Goal: Transaction & Acquisition: Purchase product/service

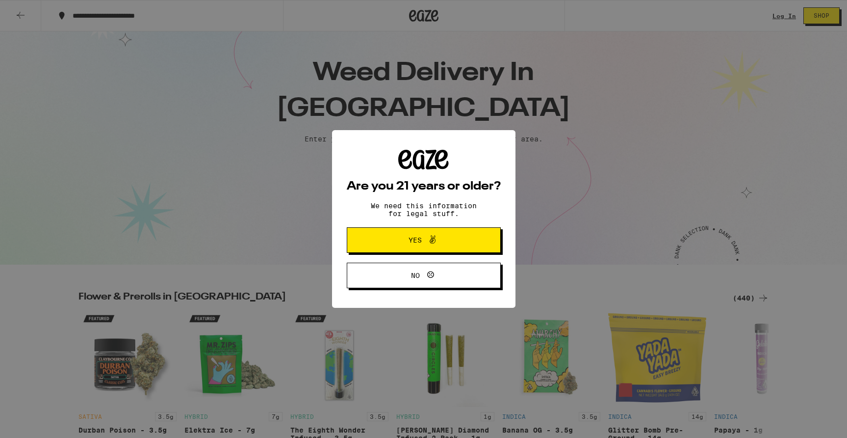
scroll to position [11, 0]
click at [393, 242] on span "Yes" at bounding box center [424, 240] width 75 height 13
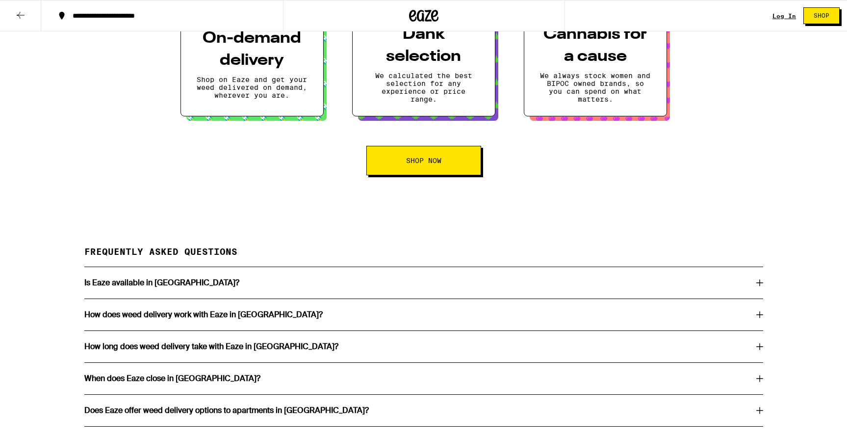
scroll to position [1599, 0]
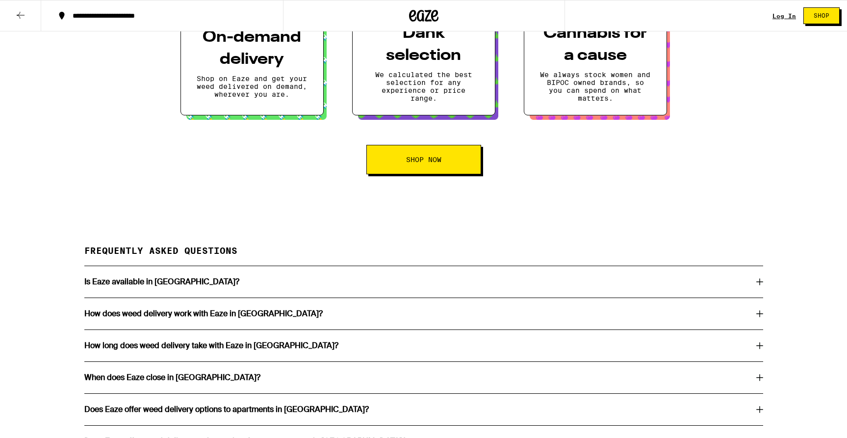
click at [445, 297] on div "Is Eaze available in [GEOGRAPHIC_DATA]?" at bounding box center [423, 281] width 679 height 31
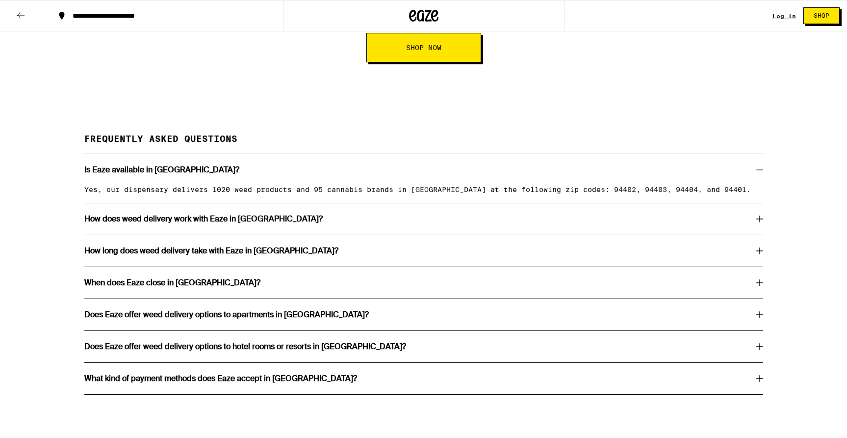
scroll to position [1720, 0]
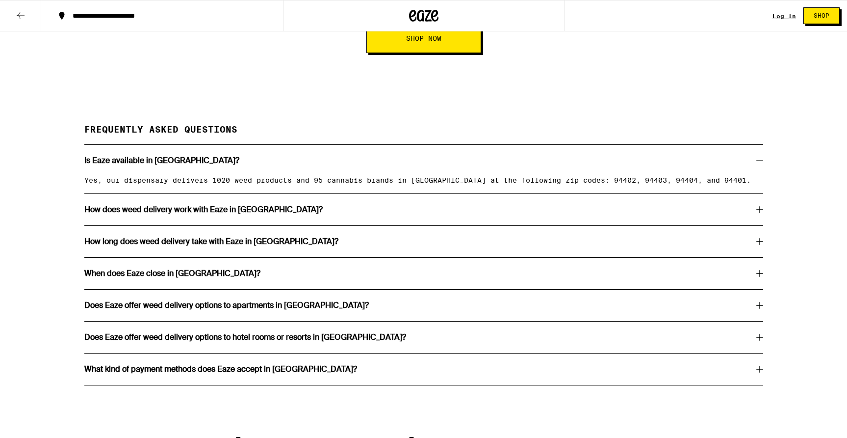
click at [447, 213] on div "How does weed delivery work with Eaze in [GEOGRAPHIC_DATA]?" at bounding box center [423, 210] width 679 height 8
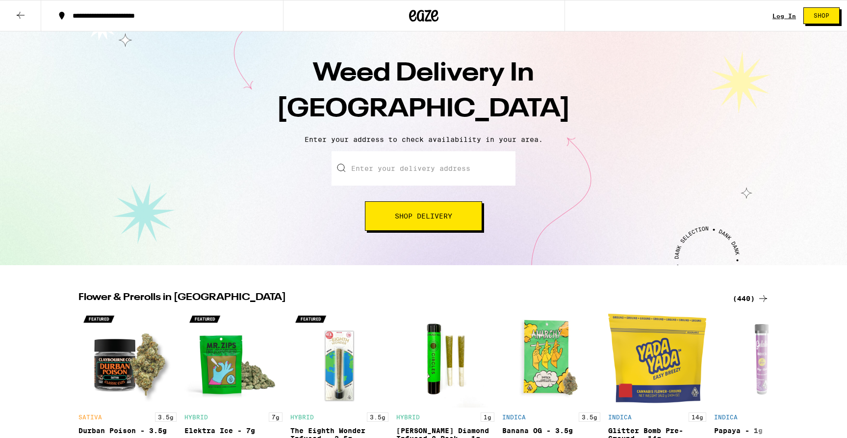
scroll to position [0, 0]
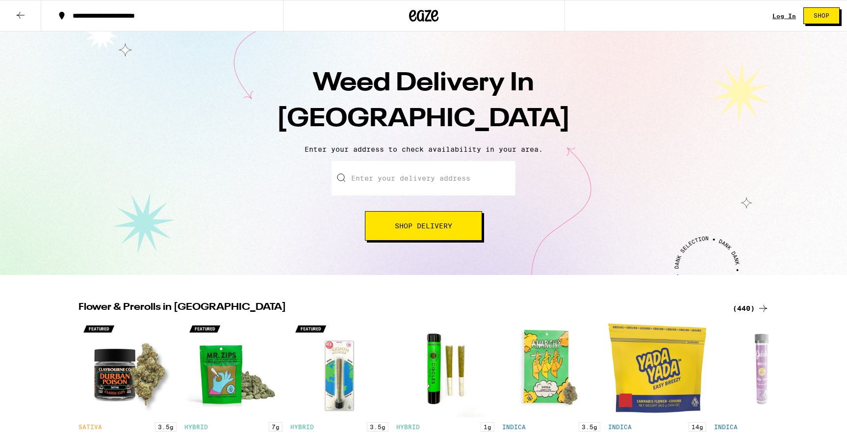
click at [172, 16] on div "**********" at bounding box center [168, 15] width 201 height 7
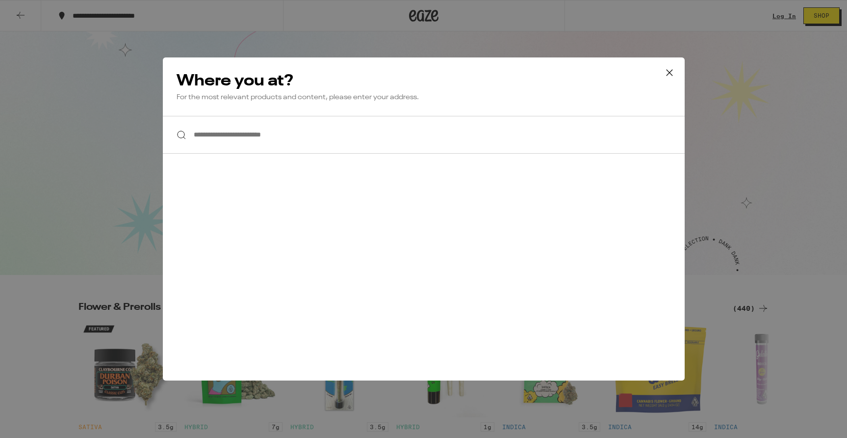
click at [259, 132] on input "**********" at bounding box center [424, 135] width 522 height 38
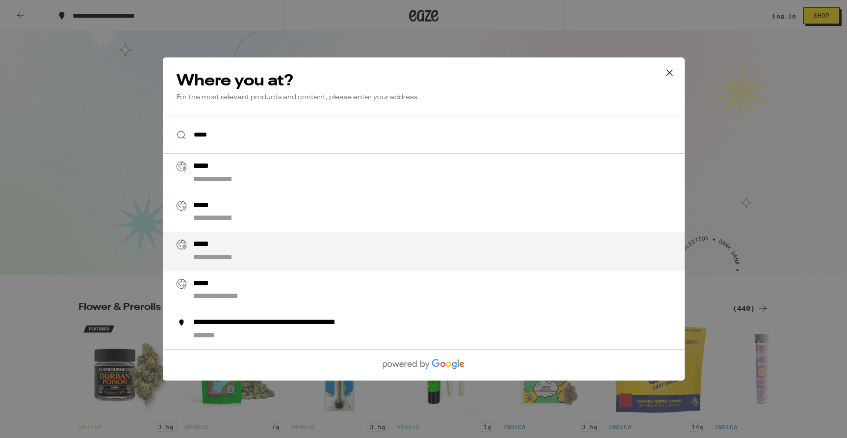
click at [227, 263] on div "**********" at bounding box center [226, 258] width 66 height 10
type input "**********"
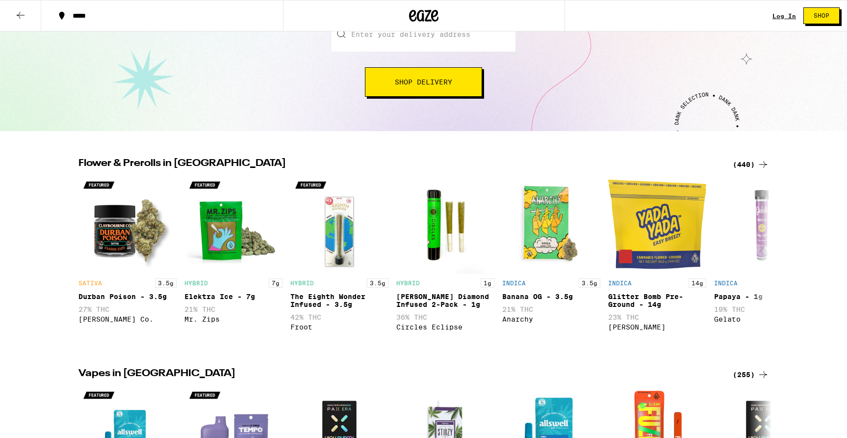
scroll to position [146, 0]
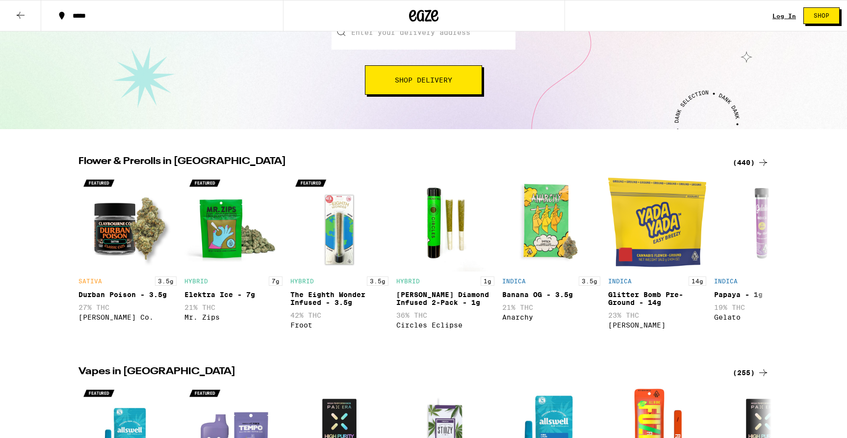
click at [441, 80] on span "Shop Delivery" at bounding box center [423, 80] width 57 height 7
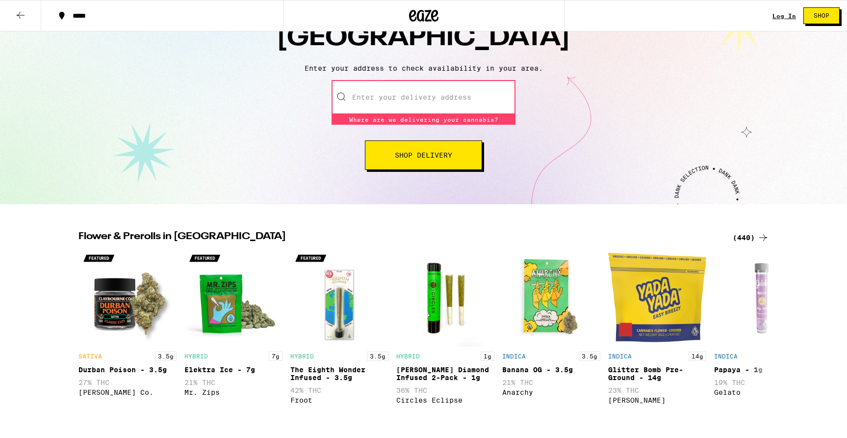
scroll to position [80, 0]
type input "9"
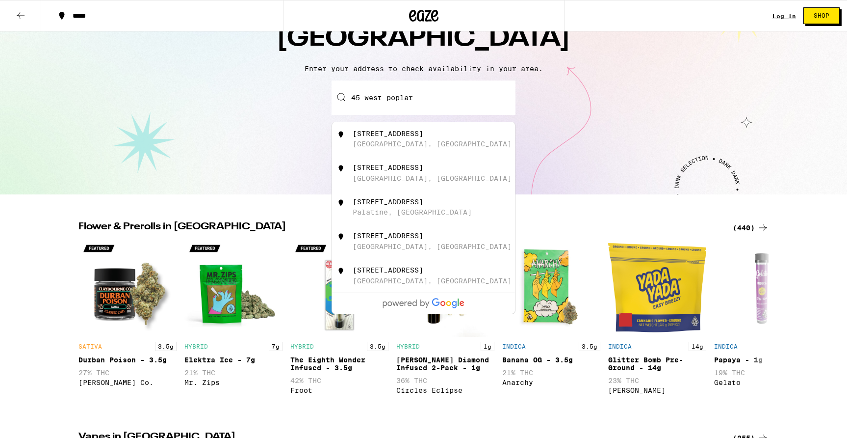
click at [415, 137] on div "[STREET_ADDRESS]" at bounding box center [388, 134] width 71 height 8
type input "[STREET_ADDRESS]"
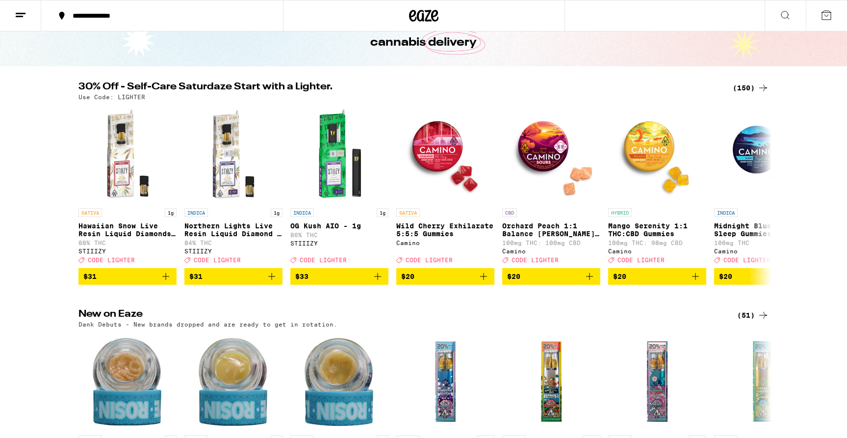
scroll to position [72, 0]
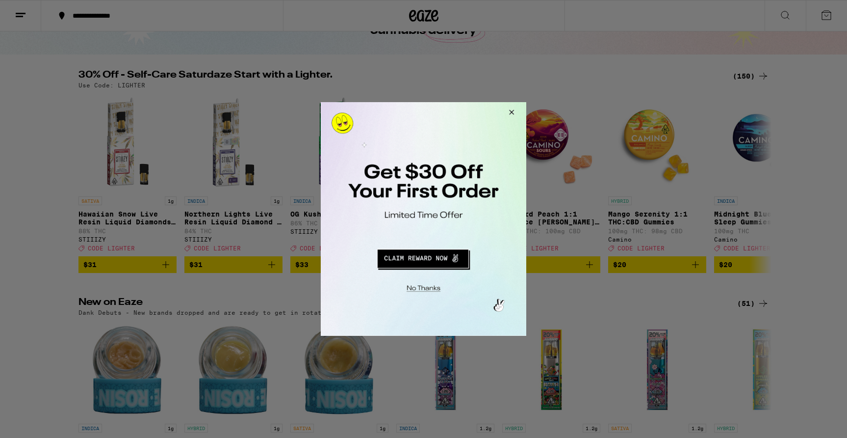
click at [511, 111] on button "Close Modal" at bounding box center [510, 114] width 26 height 24
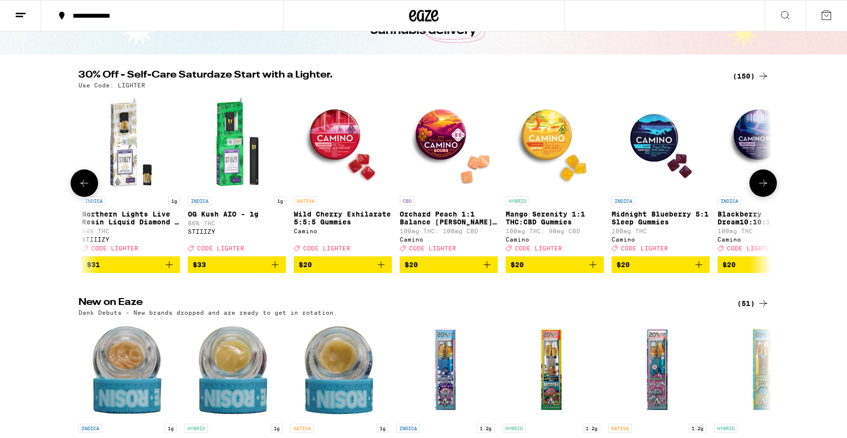
scroll to position [0, 104]
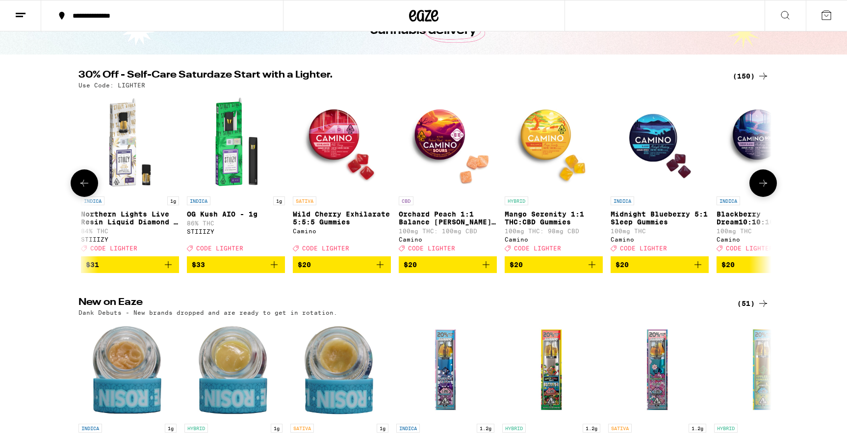
click at [761, 188] on icon at bounding box center [763, 183] width 12 height 12
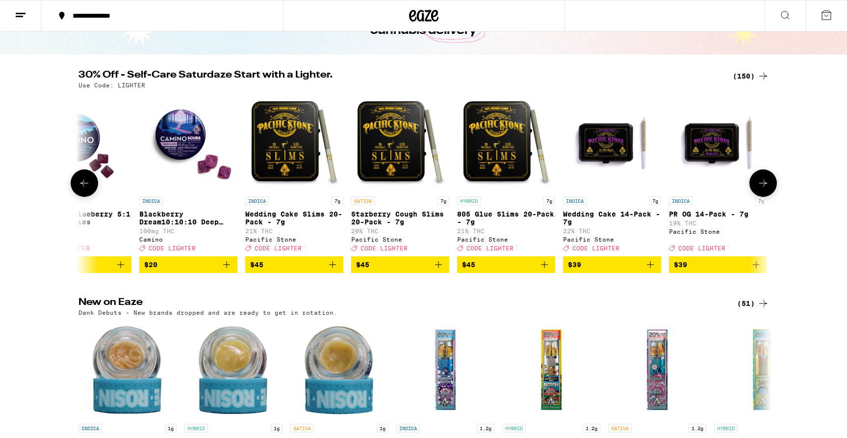
scroll to position [0, 687]
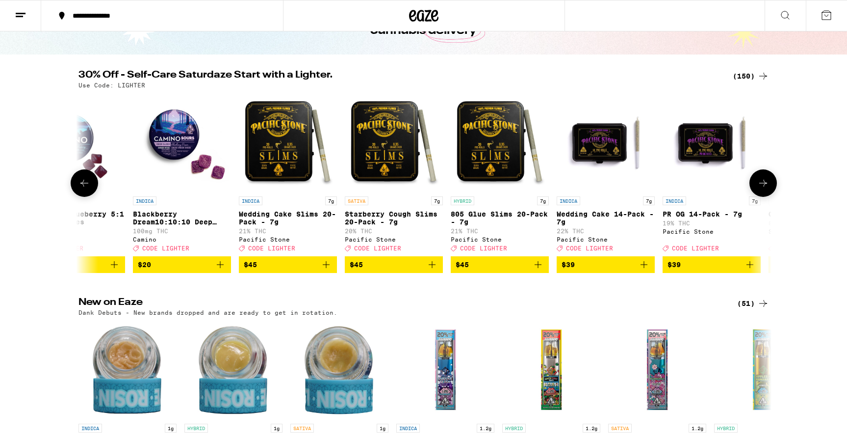
click at [761, 188] on icon at bounding box center [763, 183] width 12 height 12
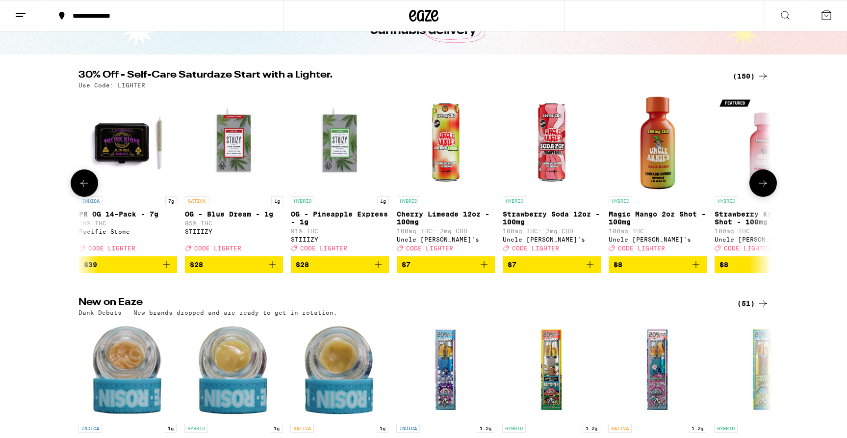
click at [761, 188] on icon at bounding box center [763, 183] width 12 height 12
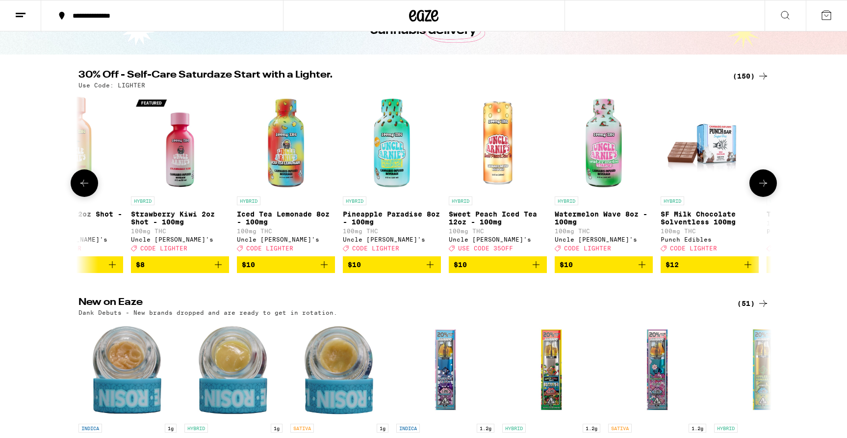
scroll to position [73, 0]
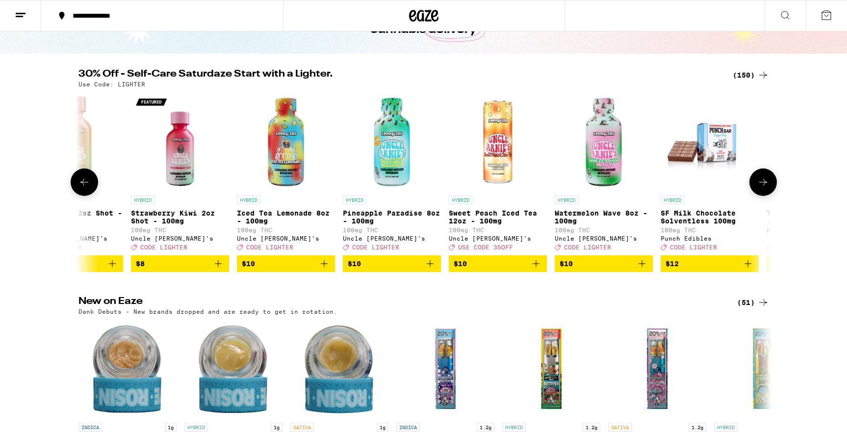
click at [764, 186] on icon at bounding box center [763, 182] width 12 height 12
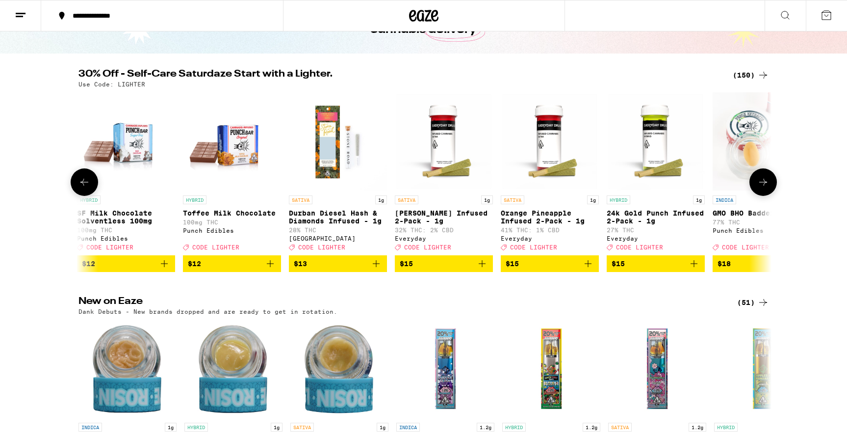
click at [764, 186] on icon at bounding box center [763, 182] width 12 height 12
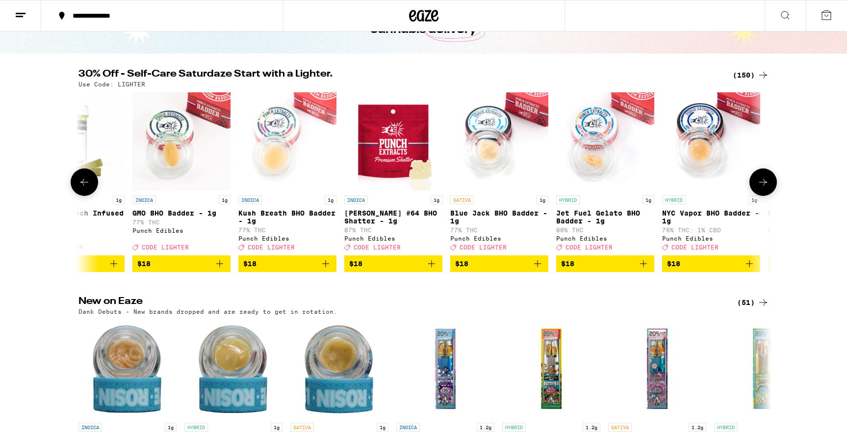
scroll to position [0, 3022]
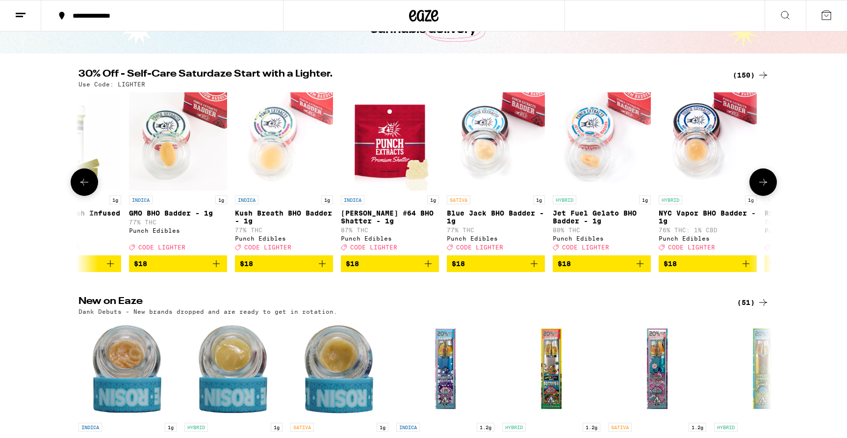
click at [764, 186] on icon at bounding box center [763, 182] width 12 height 12
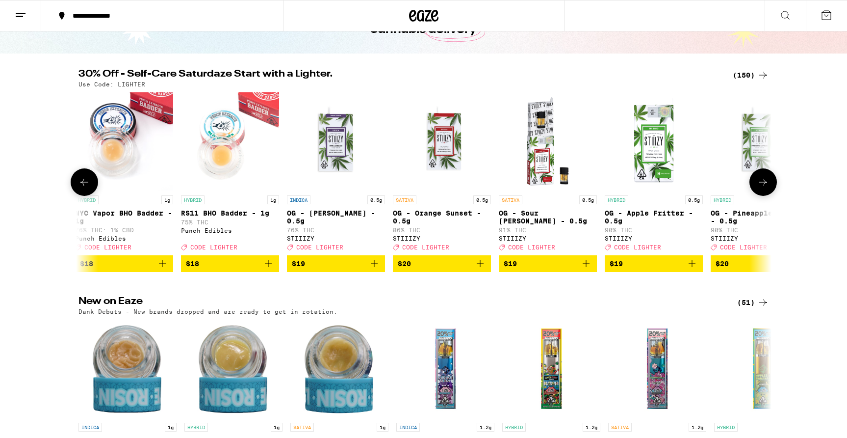
click at [764, 186] on icon at bounding box center [763, 182] width 12 height 12
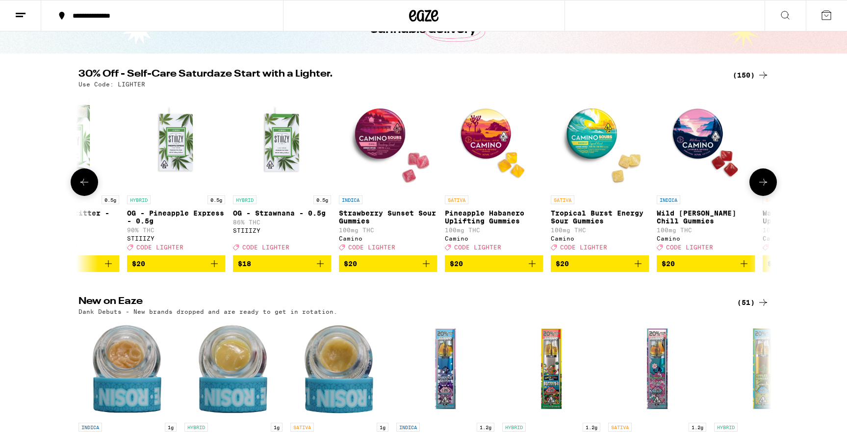
click at [764, 186] on icon at bounding box center [763, 182] width 12 height 12
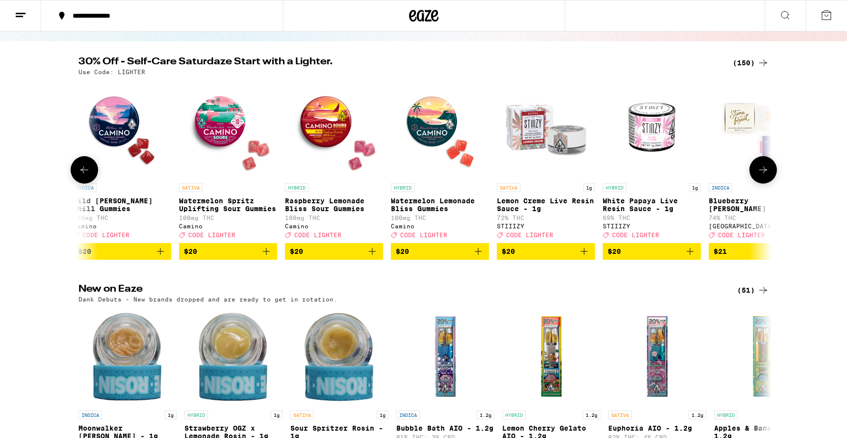
scroll to position [87, 0]
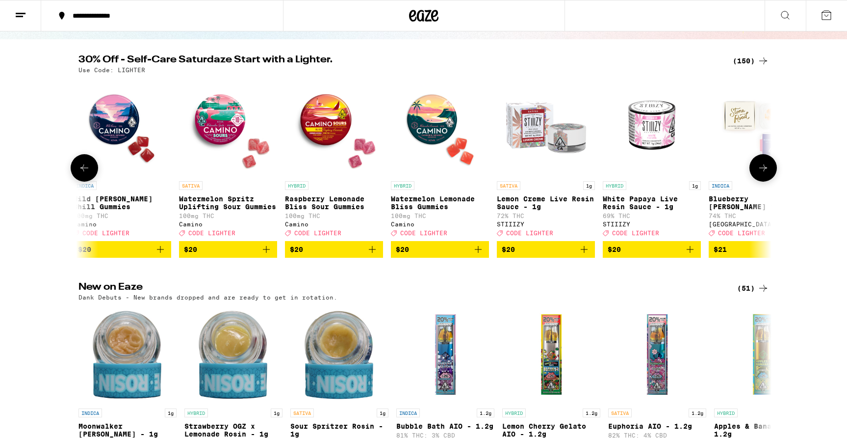
click at [336, 135] on img "Open page for Raspberry Lemonade Bliss Sour Gummies from Camino" at bounding box center [334, 127] width 98 height 98
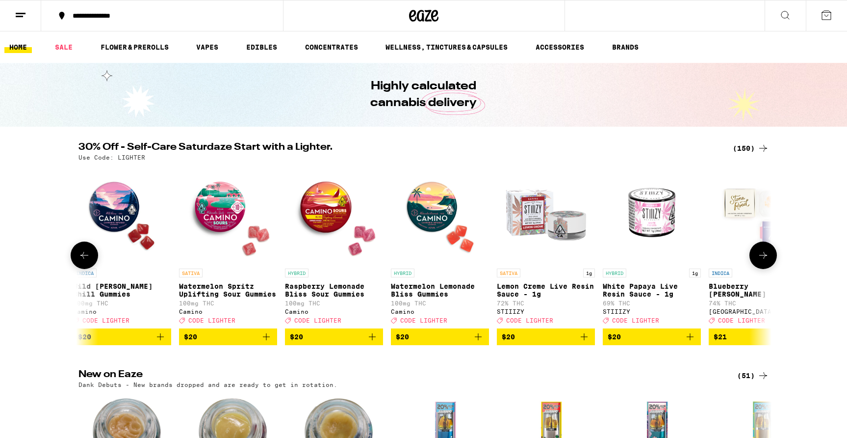
click at [432, 211] on img "Open page for Watermelon Lemonade Bliss Gummies from Camino" at bounding box center [440, 214] width 98 height 98
click at [317, 218] on img "Open page for Raspberry Lemonade Bliss Sour Gummies from Camino" at bounding box center [334, 214] width 98 height 98
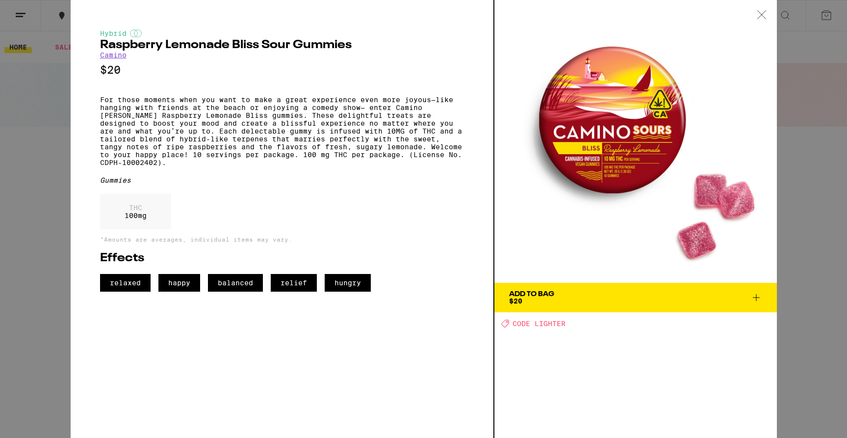
click at [757, 296] on icon at bounding box center [757, 297] width 12 height 12
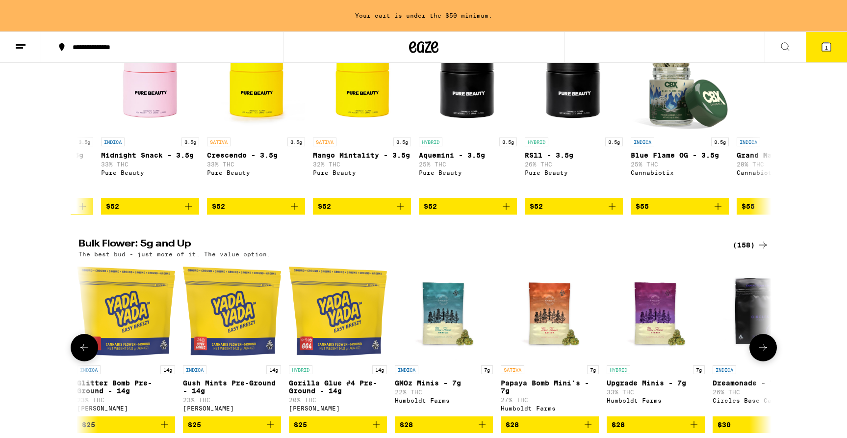
scroll to position [486, 0]
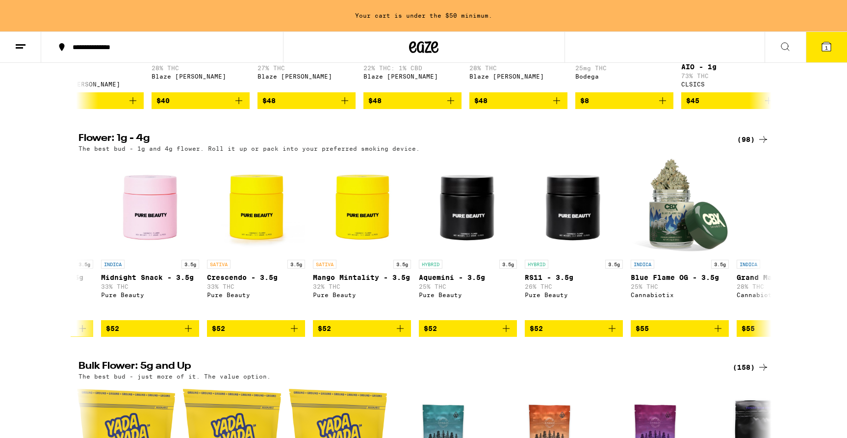
click at [790, 50] on icon at bounding box center [785, 47] width 12 height 12
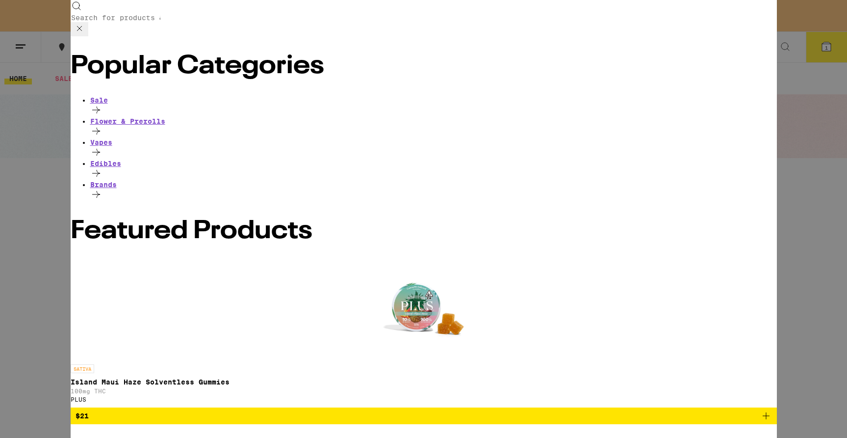
scroll to position [0, 0]
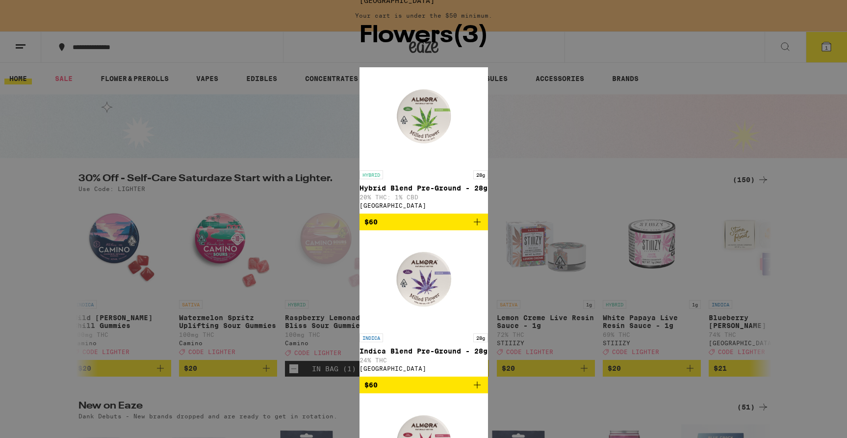
type input "Almora"
click at [360, 4] on span "[GEOGRAPHIC_DATA]" at bounding box center [397, 1] width 75 height 8
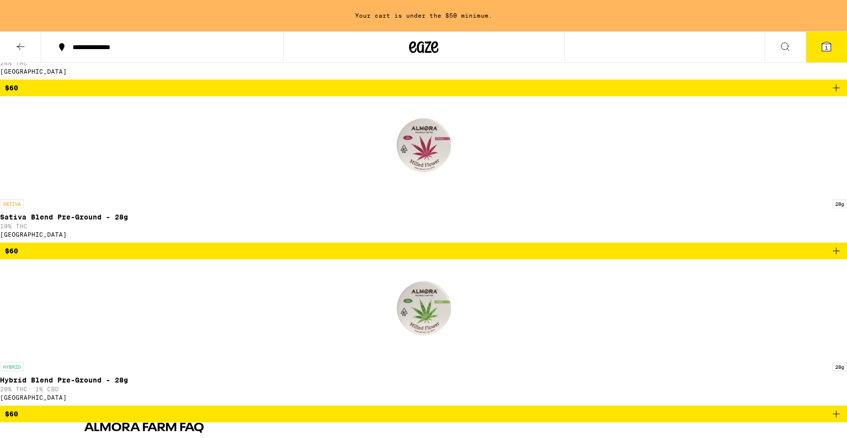
scroll to position [280, 0]
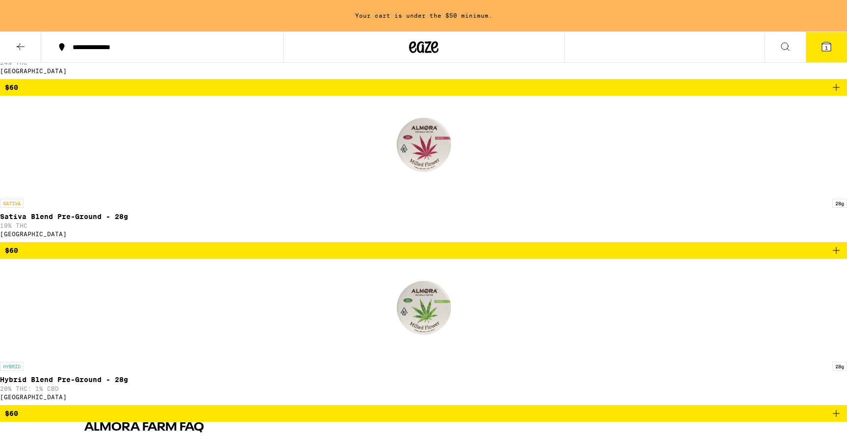
checkbox input "true"
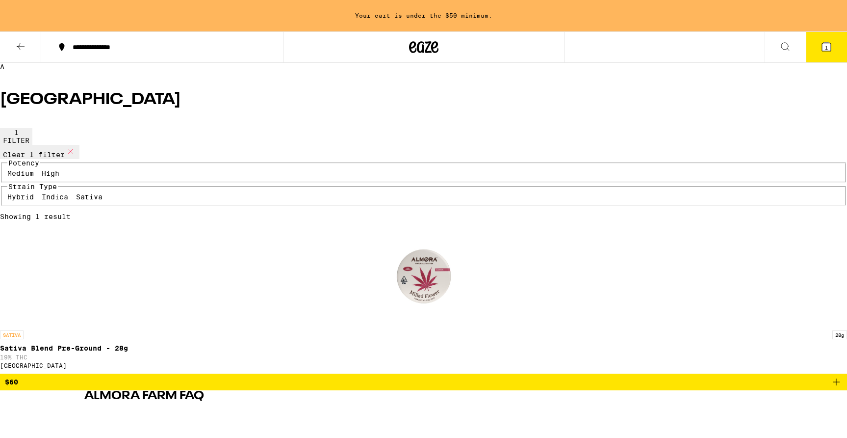
click at [22, 52] on button at bounding box center [20, 47] width 41 height 31
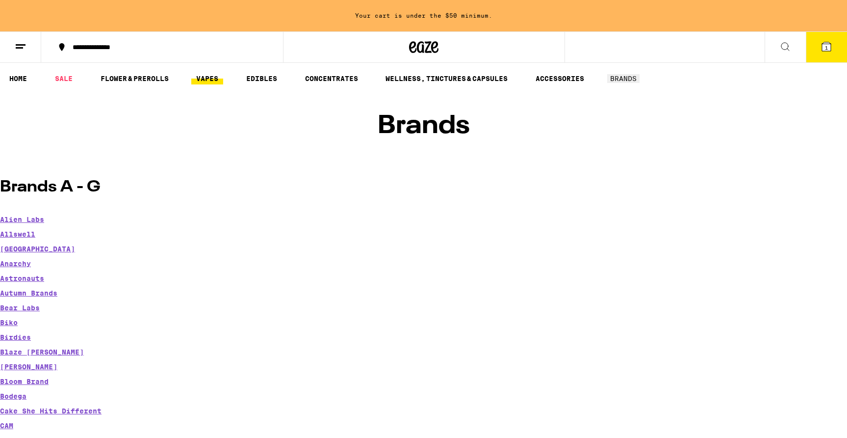
click at [207, 78] on link "VAPES" at bounding box center [207, 79] width 32 height 12
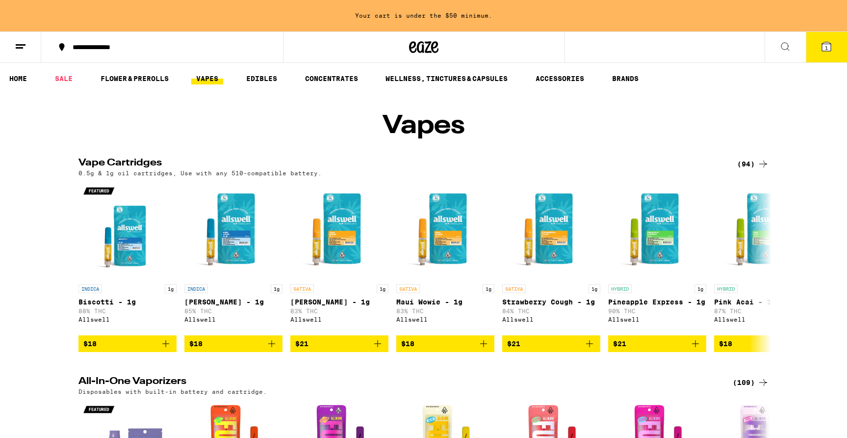
click at [762, 170] on icon at bounding box center [763, 164] width 12 height 12
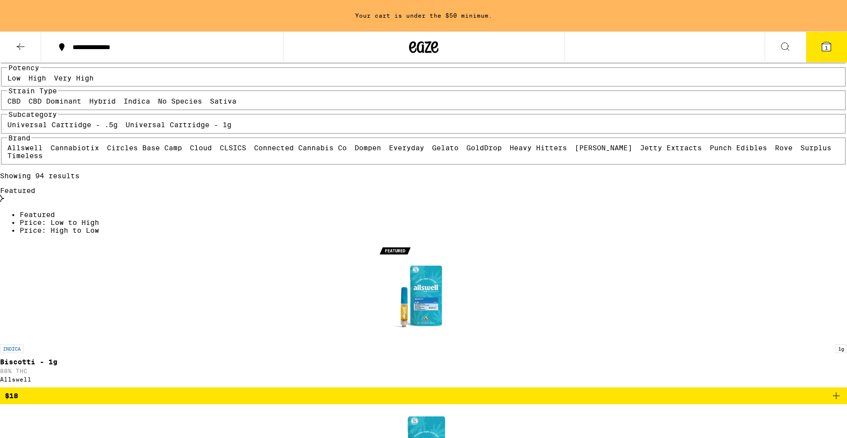
scroll to position [112, 0]
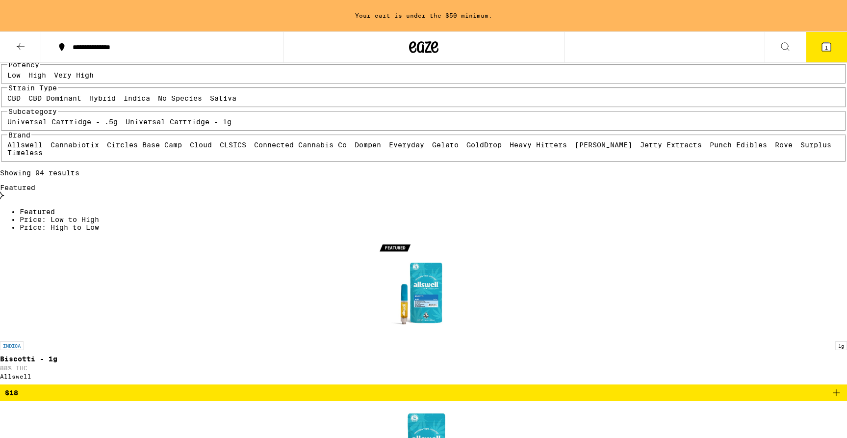
click at [210, 102] on label "Sativa" at bounding box center [223, 98] width 26 height 8
click at [212, 96] on input "Sativa" at bounding box center [212, 96] width 0 height 0
checkbox input "true"
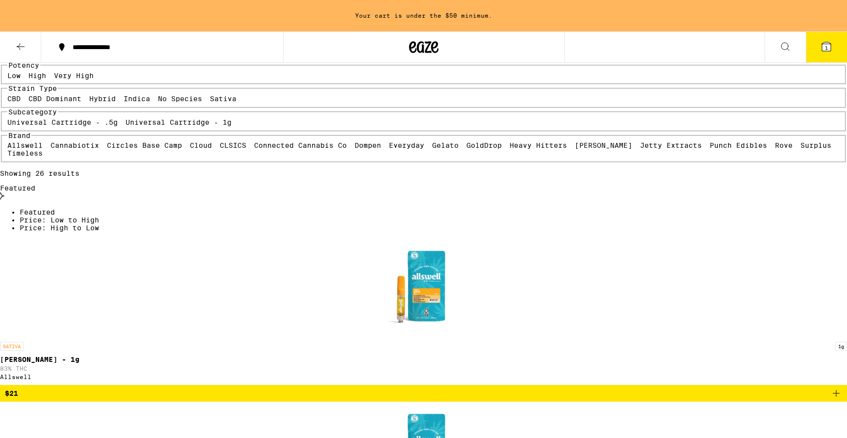
scroll to position [121, 0]
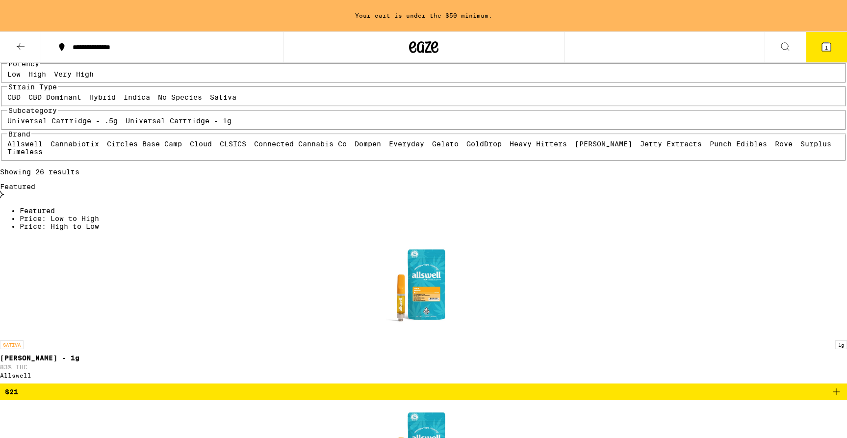
click at [124, 101] on label "Indica" at bounding box center [137, 97] width 26 height 8
click at [126, 95] on input "Indica" at bounding box center [126, 95] width 0 height 0
checkbox input "true"
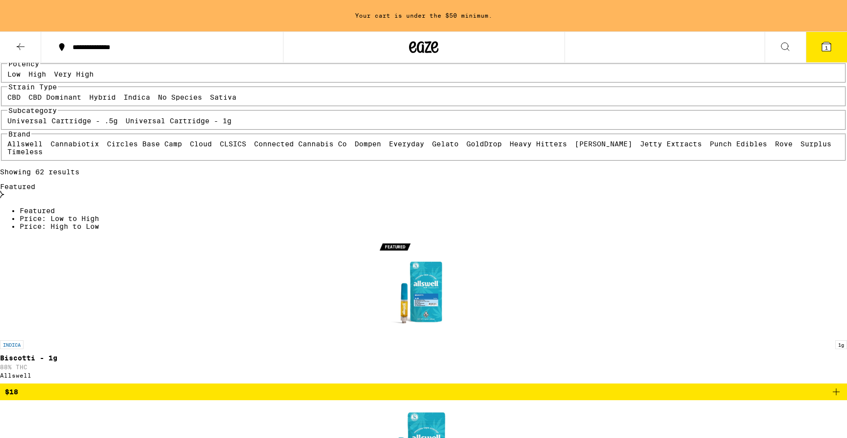
click at [230, 101] on label "Sativa" at bounding box center [223, 97] width 26 height 8
click at [212, 95] on input "Sativa" at bounding box center [212, 95] width 0 height 0
click at [210, 101] on label "Sativa" at bounding box center [223, 97] width 26 height 8
click at [212, 95] on input "Sativa" at bounding box center [212, 95] width 0 height 0
checkbox input "true"
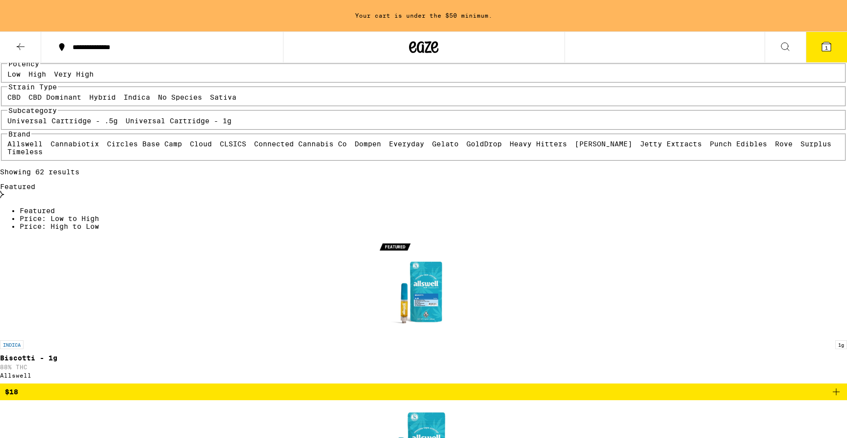
click at [124, 101] on label "Indica" at bounding box center [137, 97] width 26 height 8
click at [126, 95] on input "Indica" at bounding box center [126, 95] width 0 height 0
checkbox input "false"
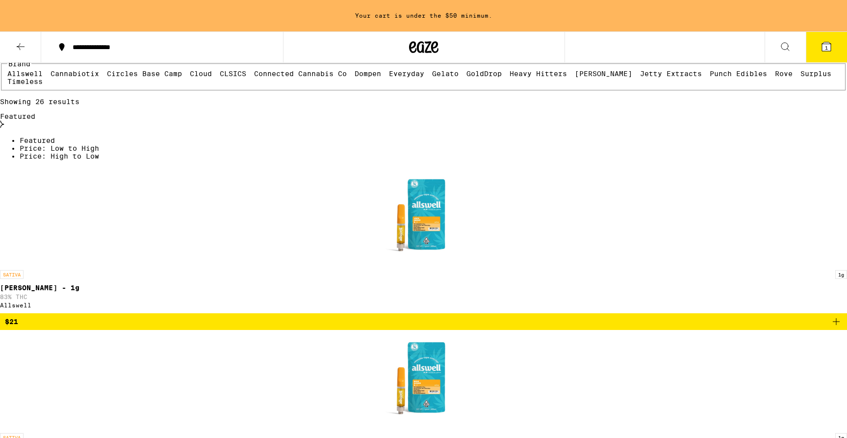
scroll to position [192, 0]
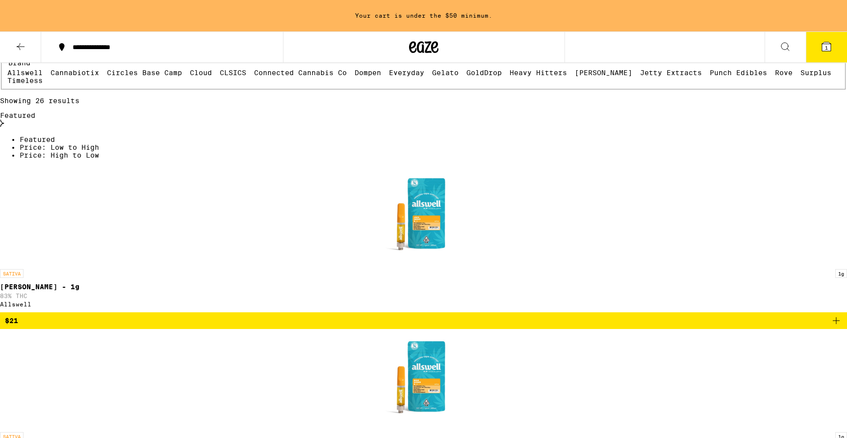
click at [210, 30] on label "Sativa" at bounding box center [223, 26] width 26 height 8
click at [212, 24] on input "Sativa" at bounding box center [212, 24] width 0 height 0
checkbox input "false"
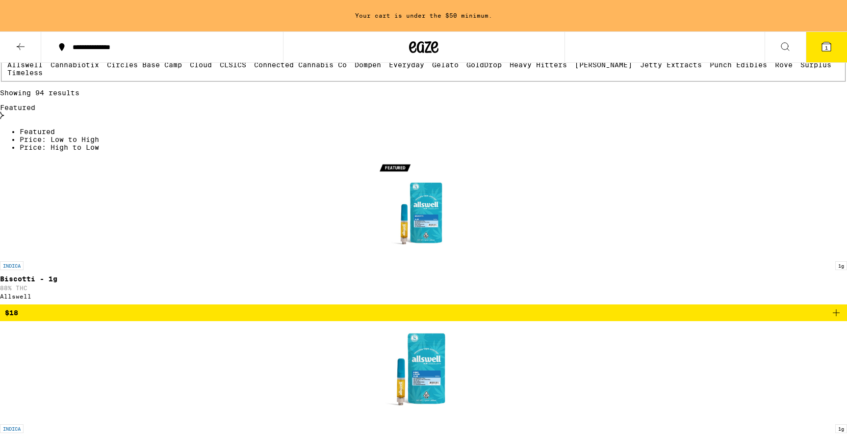
click at [116, 22] on label "Hybrid" at bounding box center [102, 18] width 26 height 8
click at [92, 16] on input "Hybrid" at bounding box center [91, 16] width 0 height 0
checkbox input "true"
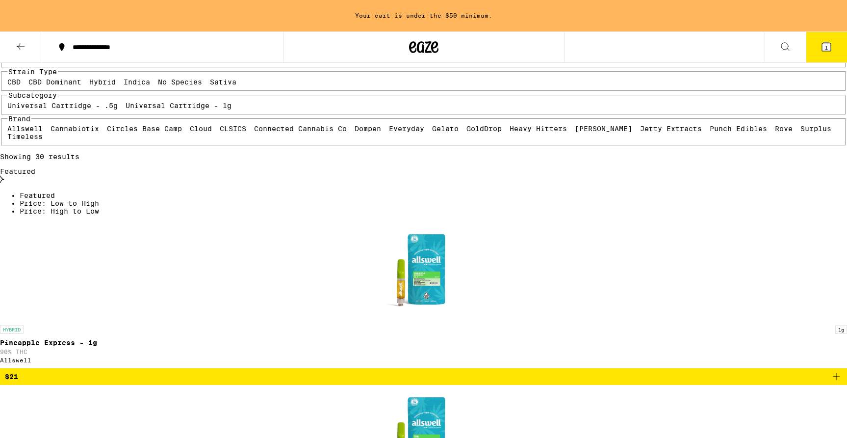
scroll to position [129, 0]
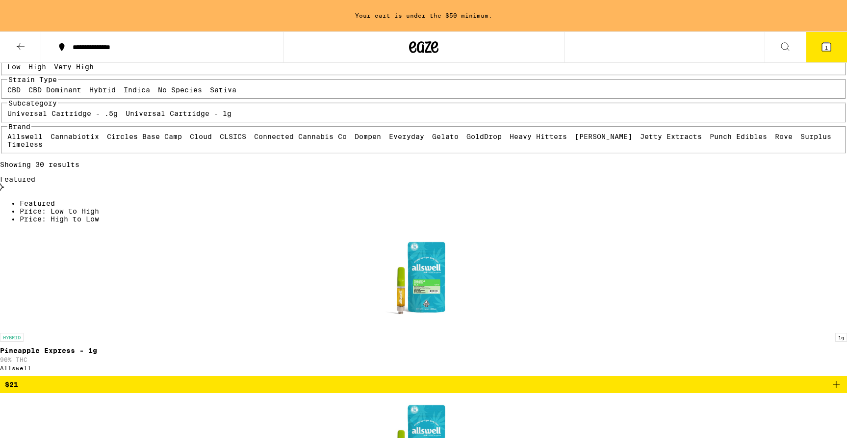
click at [81, 94] on label "CBD Dominant" at bounding box center [54, 90] width 53 height 8
click at [31, 88] on input "CBD Dominant" at bounding box center [30, 87] width 0 height 0
checkbox input "true"
click at [116, 94] on label "Hybrid" at bounding box center [102, 90] width 26 height 8
click at [92, 88] on input "Hybrid" at bounding box center [91, 87] width 0 height 0
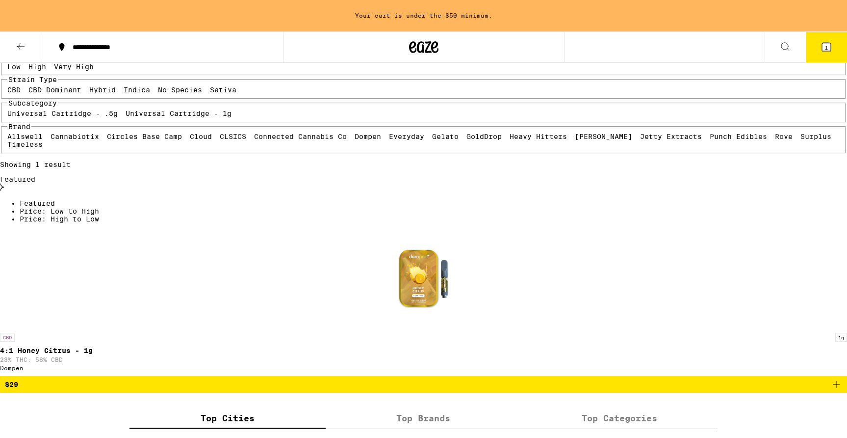
click at [116, 94] on label "Hybrid" at bounding box center [102, 90] width 26 height 8
click at [92, 88] on input "Hybrid" at bounding box center [91, 87] width 0 height 0
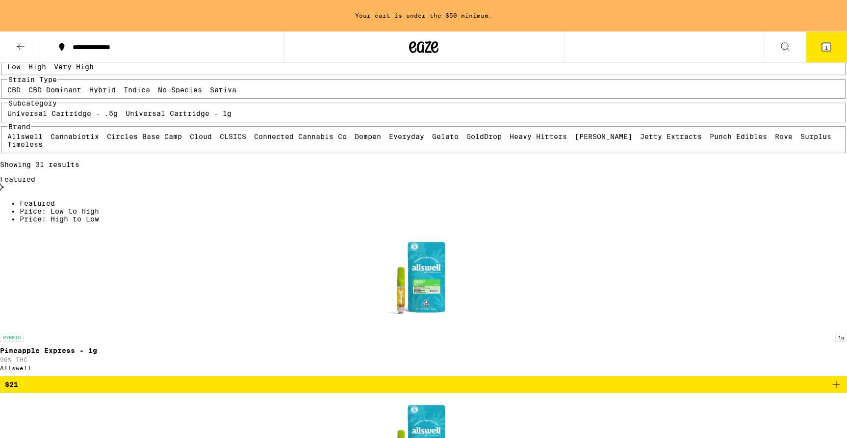
click at [116, 94] on label "Hybrid" at bounding box center [102, 90] width 26 height 8
click at [92, 88] on input "Hybrid" at bounding box center [91, 87] width 0 height 0
checkbox input "false"
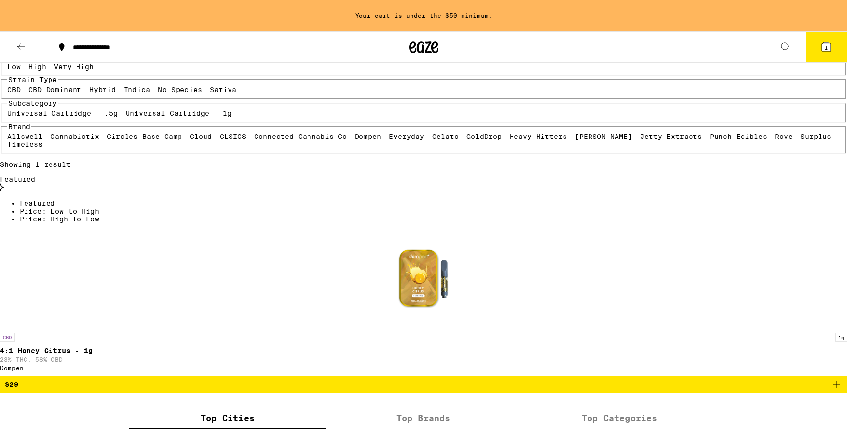
click at [21, 94] on label "CBD" at bounding box center [13, 90] width 13 height 8
click at [10, 88] on input "CBD" at bounding box center [9, 87] width 0 height 0
checkbox input "true"
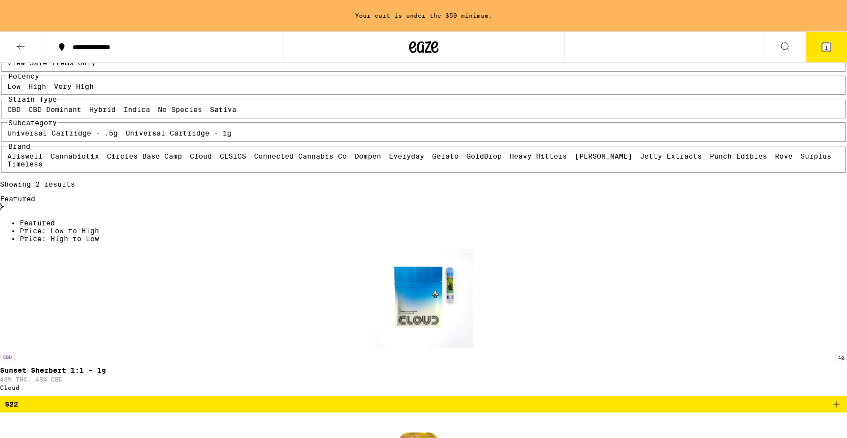
scroll to position [95, 0]
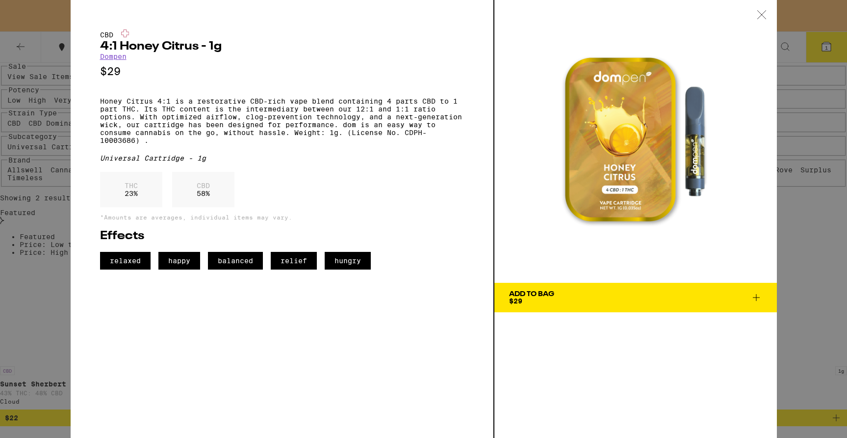
click at [758, 15] on icon at bounding box center [762, 14] width 10 height 9
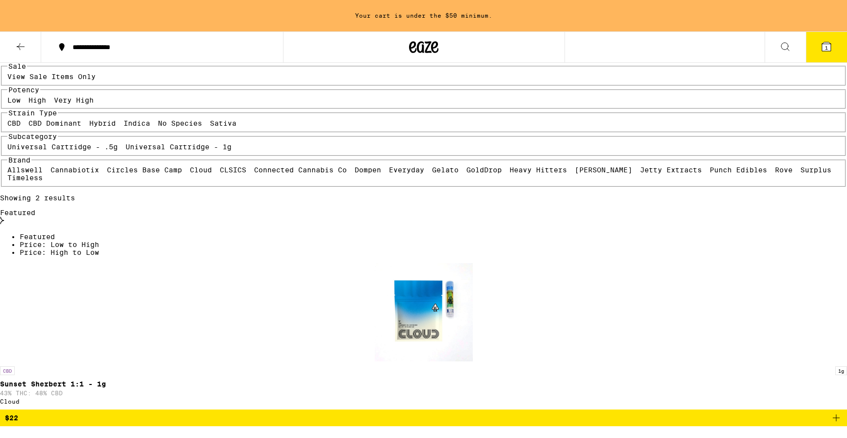
click at [81, 127] on label "CBD Dominant" at bounding box center [54, 123] width 53 height 8
click at [31, 121] on input "CBD Dominant" at bounding box center [30, 121] width 0 height 0
checkbox input "false"
click at [21, 127] on label "CBD" at bounding box center [13, 123] width 13 height 8
click at [10, 121] on input "CBD" at bounding box center [9, 121] width 0 height 0
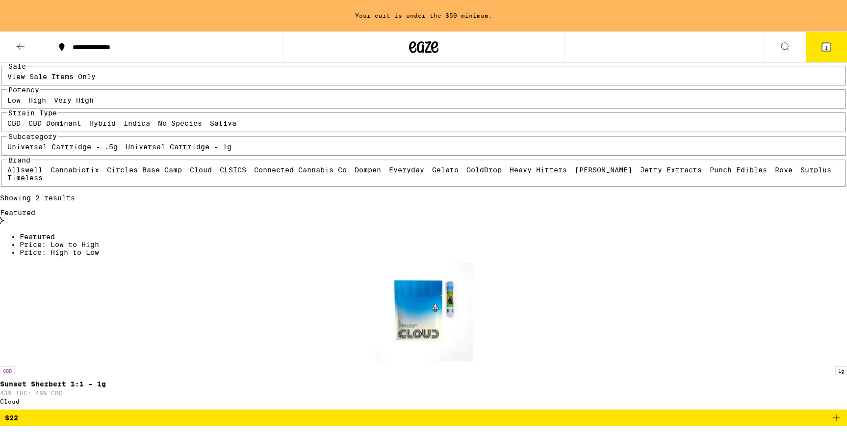
checkbox input "false"
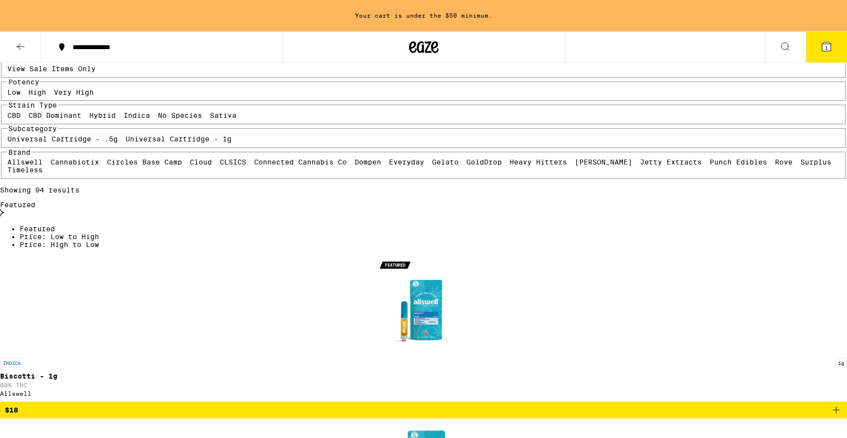
click at [116, 119] on label "Hybrid" at bounding box center [102, 115] width 26 height 8
click at [92, 113] on input "Hybrid" at bounding box center [91, 113] width 0 height 0
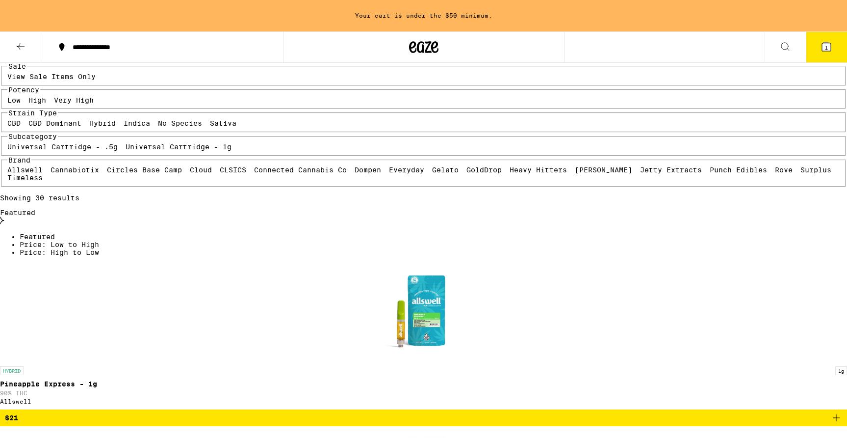
click at [116, 127] on label "Hybrid" at bounding box center [102, 123] width 26 height 8
click at [92, 121] on input "Hybrid" at bounding box center [91, 121] width 0 height 0
checkbox input "false"
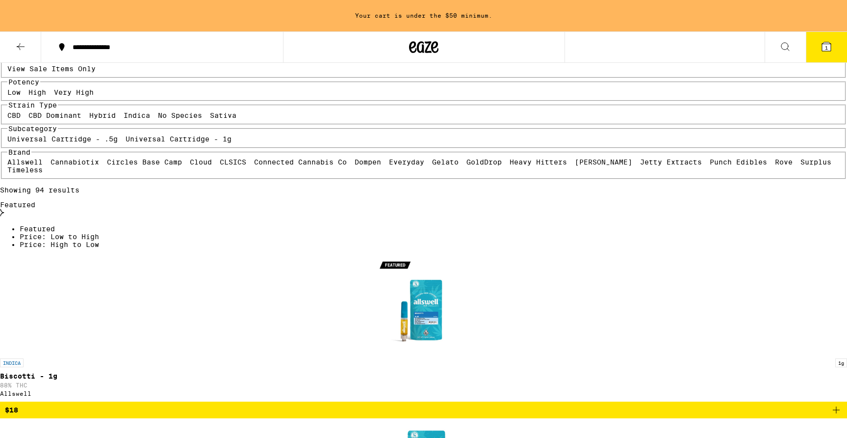
click at [118, 143] on label "Universal Cartridge - .5g" at bounding box center [62, 139] width 110 height 8
click at [10, 137] on input "Universal Cartridge - .5g" at bounding box center [9, 136] width 0 height 0
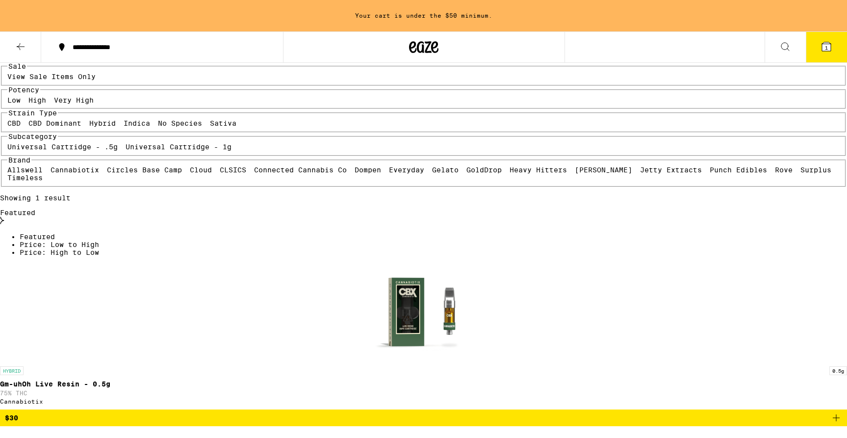
click at [118, 151] on label "Universal Cartridge - .5g" at bounding box center [62, 147] width 110 height 8
click at [10, 145] on input "Universal Cartridge - .5g" at bounding box center [9, 144] width 0 height 0
checkbox input "false"
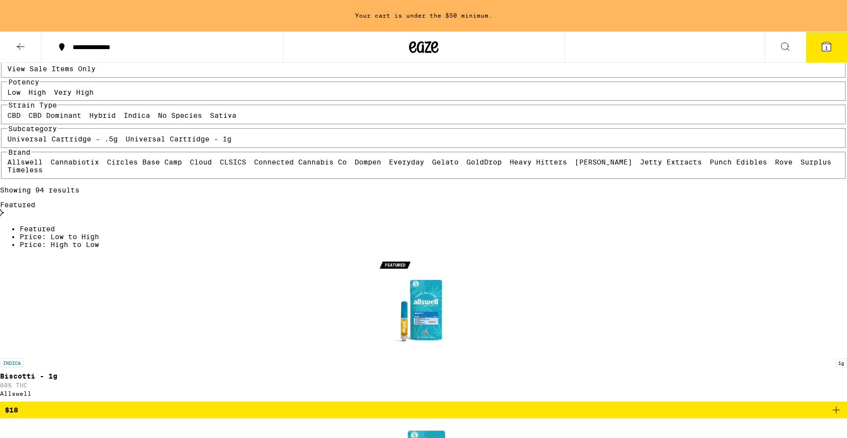
click at [170, 143] on div "Universal Cartridge - .5g Universal Cartridge - 1g" at bounding box center [423, 139] width 833 height 8
click at [170, 143] on label "Universal Cartridge - 1g" at bounding box center [179, 139] width 106 height 8
click at [128, 137] on input "Universal Cartridge - 1g" at bounding box center [128, 136] width 0 height 0
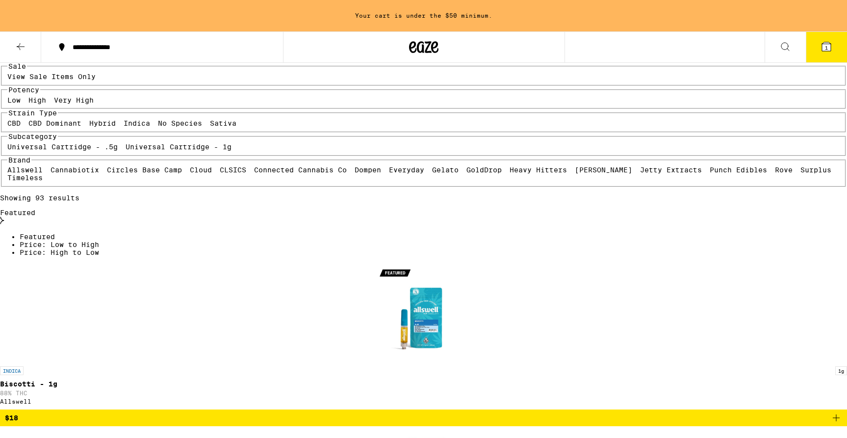
click at [170, 151] on label "Universal Cartridge - 1g" at bounding box center [179, 147] width 106 height 8
click at [128, 145] on input "Universal Cartridge - 1g" at bounding box center [128, 144] width 0 height 0
checkbox input "false"
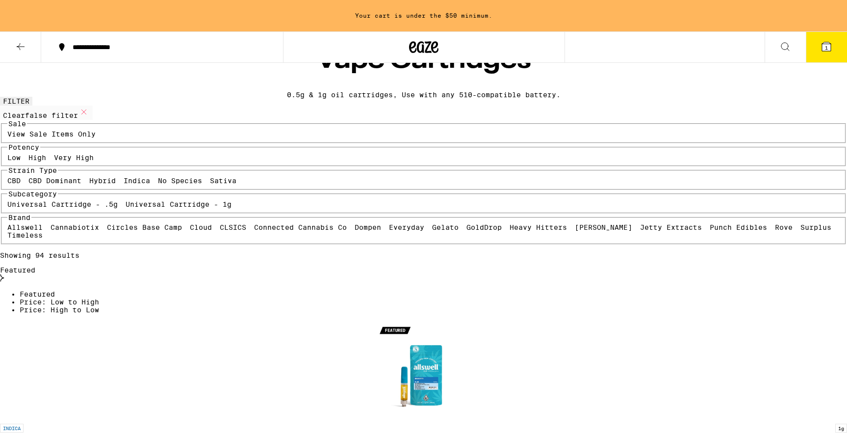
scroll to position [33, 0]
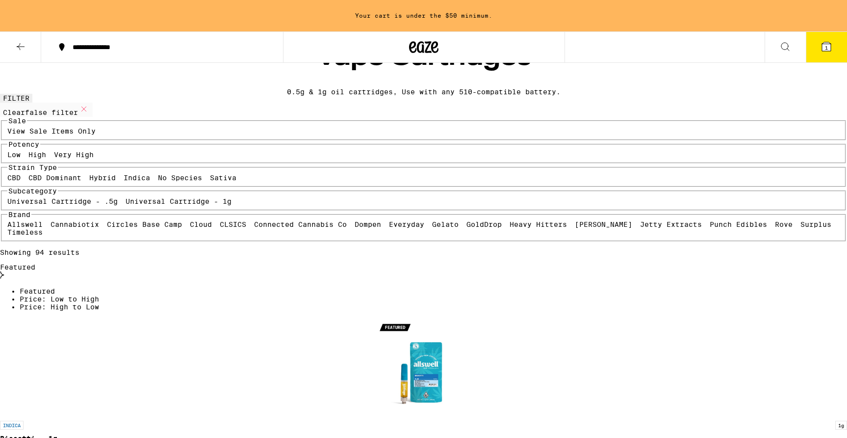
click at [96, 135] on label "View Sale Items Only" at bounding box center [51, 131] width 88 height 8
click at [10, 129] on input "View Sale Items Only" at bounding box center [9, 129] width 0 height 0
checkbox input "true"
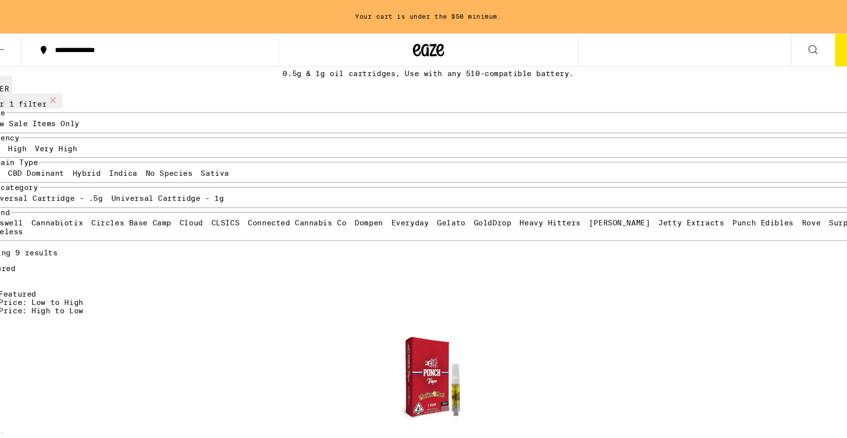
scroll to position [48, 0]
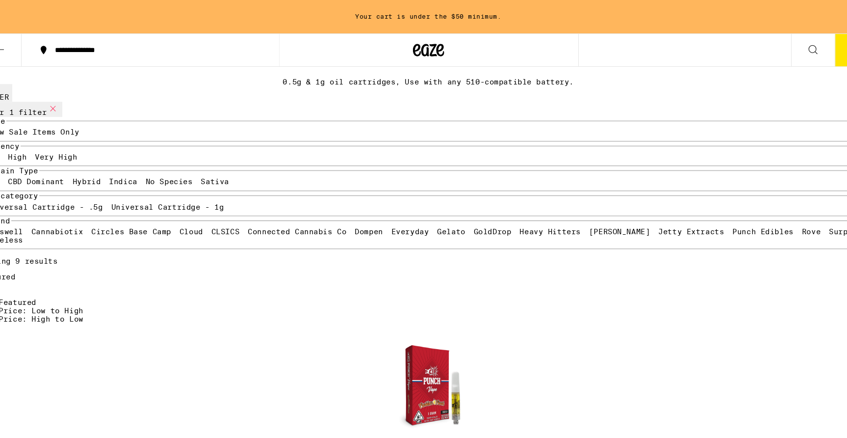
click at [46, 152] on label "High" at bounding box center [37, 148] width 18 height 8
click at [31, 146] on input "High" at bounding box center [30, 145] width 0 height 0
checkbox input "true"
click at [94, 152] on label "Very High" at bounding box center [74, 148] width 40 height 8
click at [56, 146] on input "Very High" at bounding box center [56, 145] width 0 height 0
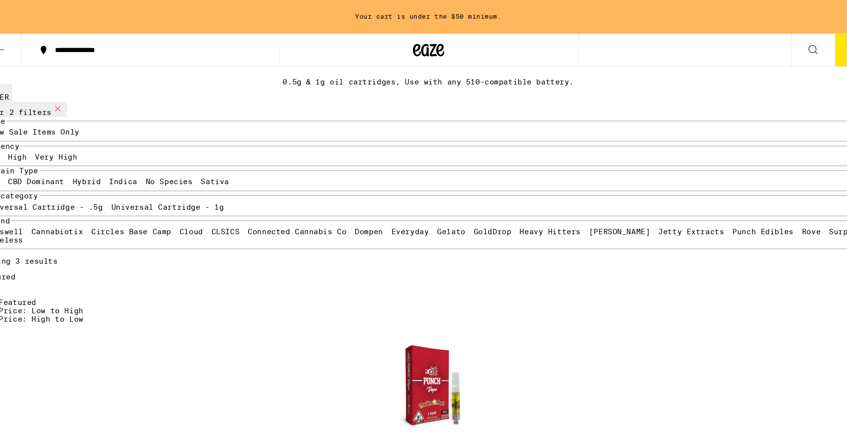
checkbox input "true"
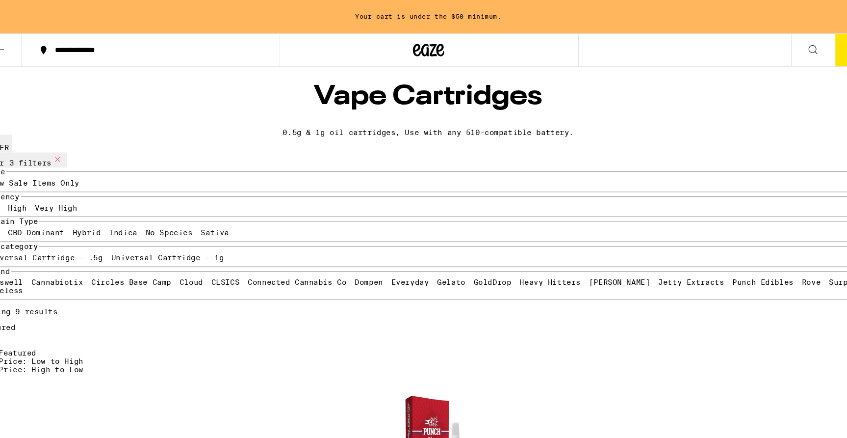
click at [96, 176] on label "View Sale Items Only" at bounding box center [51, 172] width 88 height 8
click at [10, 170] on input "View Sale Items Only" at bounding box center [9, 169] width 0 height 0
checkbox input "false"
click at [46, 199] on label "High" at bounding box center [37, 195] width 18 height 8
click at [31, 193] on input "High" at bounding box center [30, 193] width 0 height 0
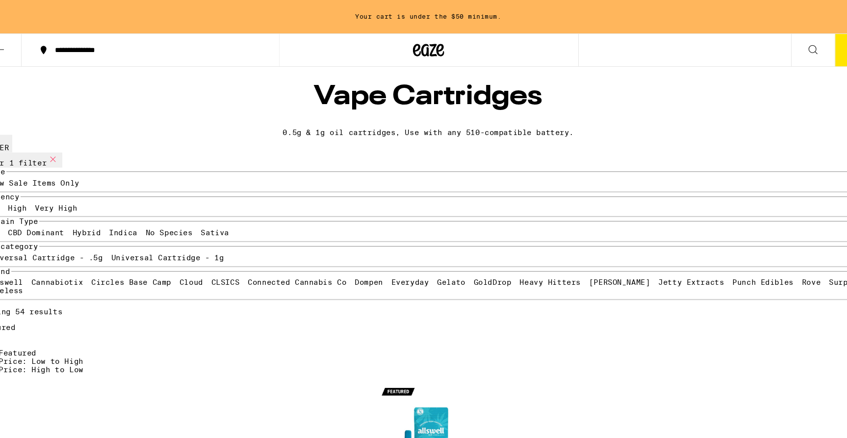
click at [46, 199] on label "High" at bounding box center [37, 195] width 18 height 8
click at [31, 193] on input "High" at bounding box center [30, 193] width 0 height 0
checkbox input "true"
click at [94, 199] on label "Very High" at bounding box center [74, 195] width 40 height 8
click at [56, 193] on input "Very High" at bounding box center [56, 193] width 0 height 0
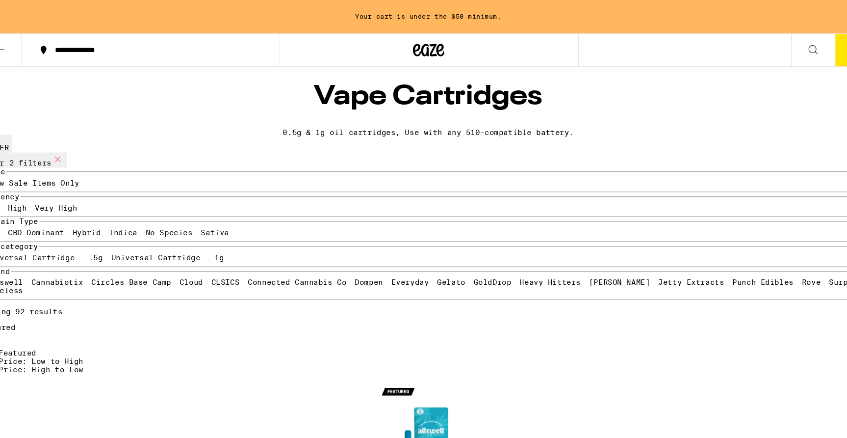
checkbox input "false"
click at [46, 199] on label "High" at bounding box center [37, 195] width 18 height 8
click at [31, 193] on input "High" at bounding box center [30, 193] width 0 height 0
checkbox input "false"
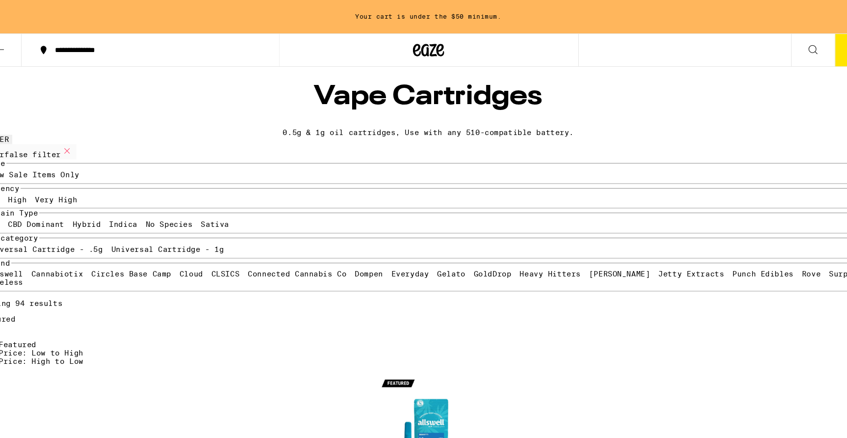
click at [94, 191] on label "Very High" at bounding box center [74, 187] width 40 height 8
click at [56, 185] on input "Very High" at bounding box center [56, 185] width 0 height 0
checkbox input "true"
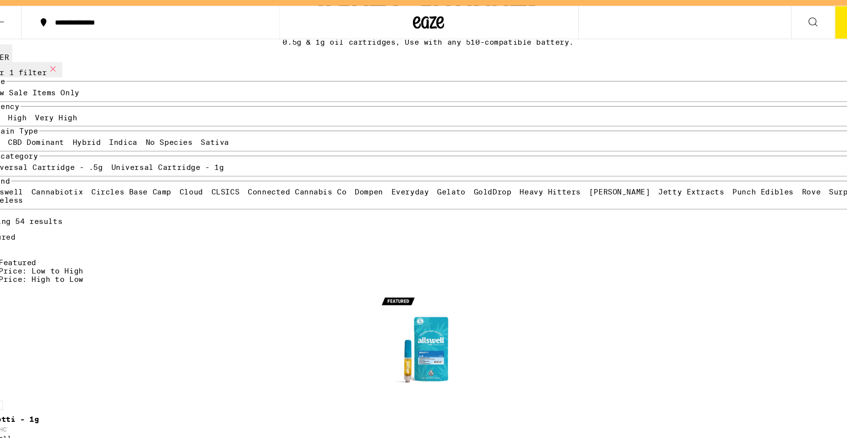
scroll to position [71, 0]
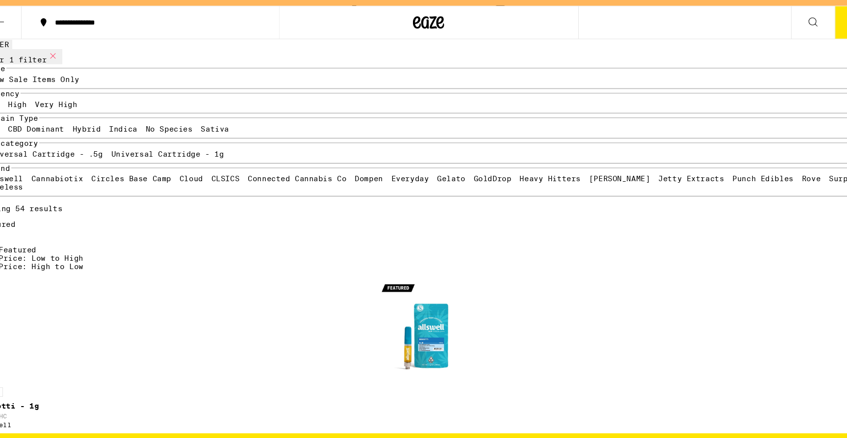
click at [46, 128] on label "High" at bounding box center [37, 124] width 18 height 8
click at [31, 122] on input "High" at bounding box center [30, 122] width 0 height 0
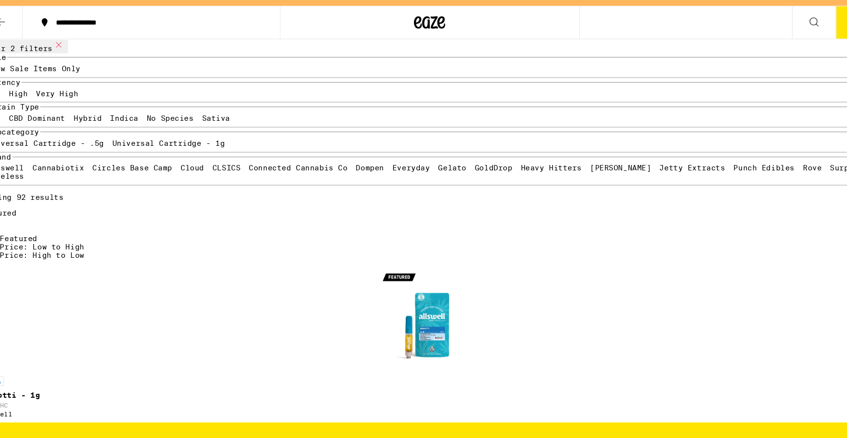
scroll to position [82, 0]
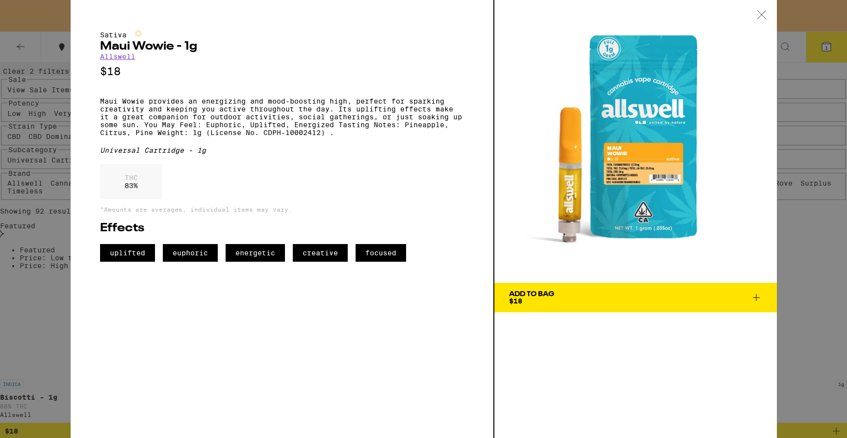
click at [761, 15] on icon at bounding box center [762, 14] width 10 height 9
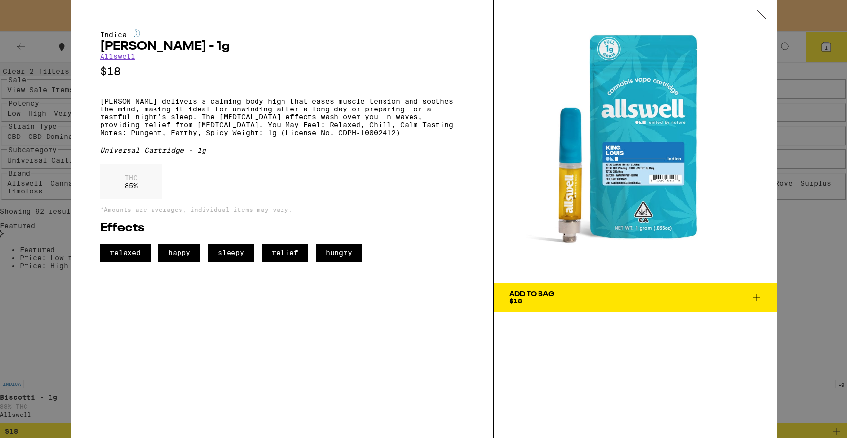
click at [40, 251] on div "Indica [PERSON_NAME] - 1g Allswell $18 [PERSON_NAME] delivers a calming body hi…" at bounding box center [423, 219] width 847 height 438
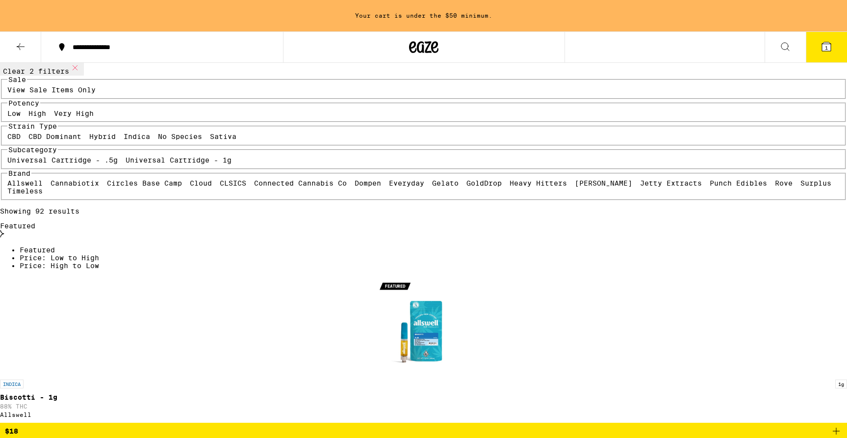
click at [375, 276] on img "Open page for Biscotti - 1g from Allswell" at bounding box center [424, 325] width 98 height 98
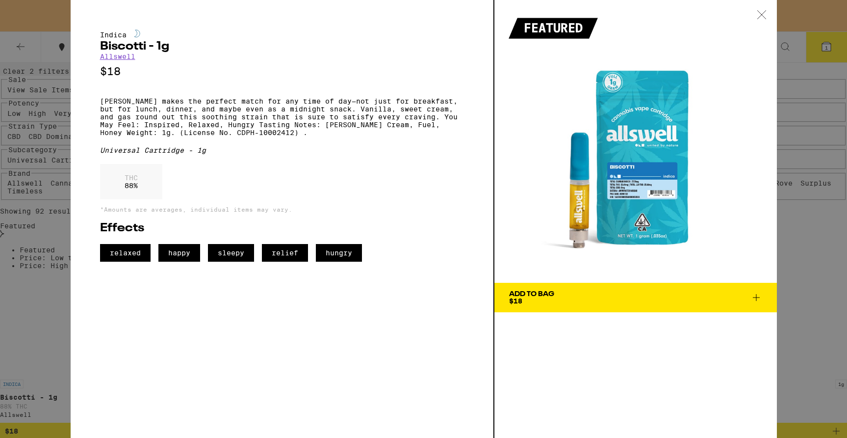
click at [17, 229] on div "Indica Biscotti - 1g Allswell $18 Biscotti makes the perfect match for any time…" at bounding box center [423, 219] width 847 height 438
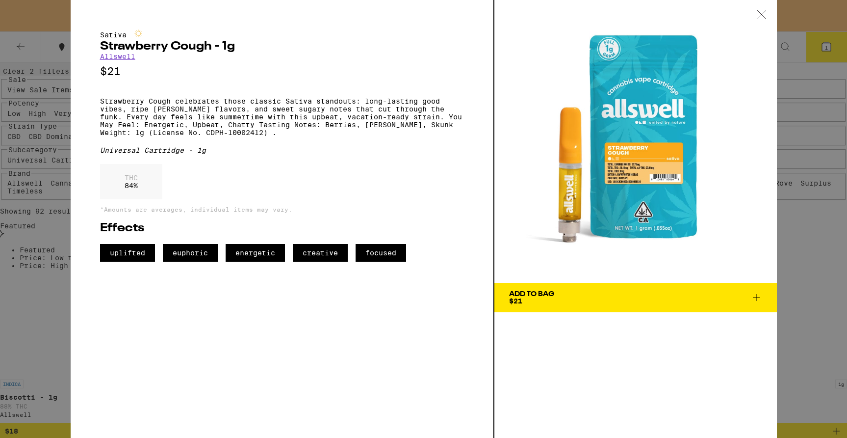
click at [45, 261] on div "Sativa Strawberry Cough - 1g Allswell $21 Strawberry Cough celebrates those cla…" at bounding box center [423, 219] width 847 height 438
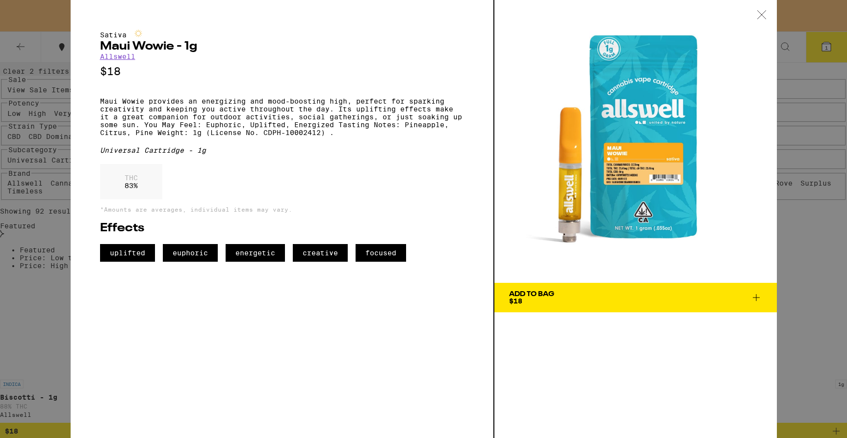
click at [50, 242] on div "Sativa Maui Wowie - 1g Allswell $18 Maui Wowie provides an energizing and mood-…" at bounding box center [423, 219] width 847 height 438
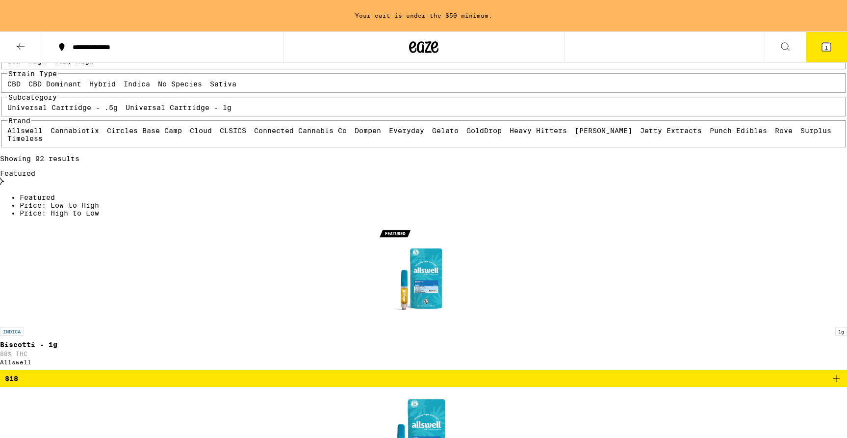
scroll to position [141, 0]
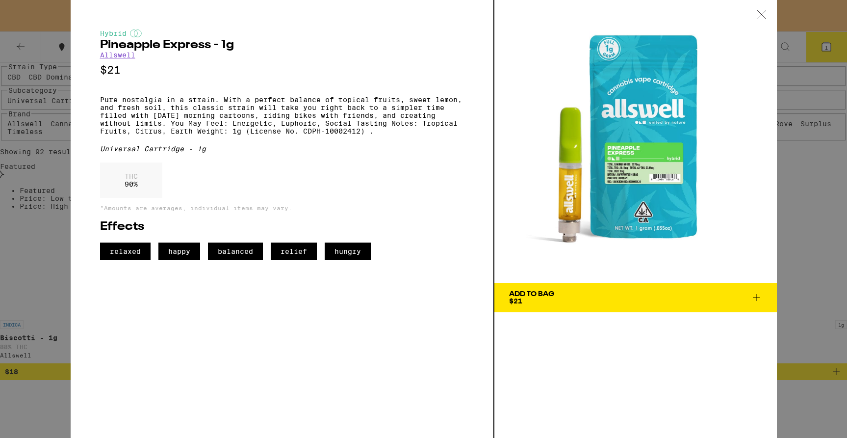
click at [759, 296] on icon at bounding box center [757, 297] width 12 height 12
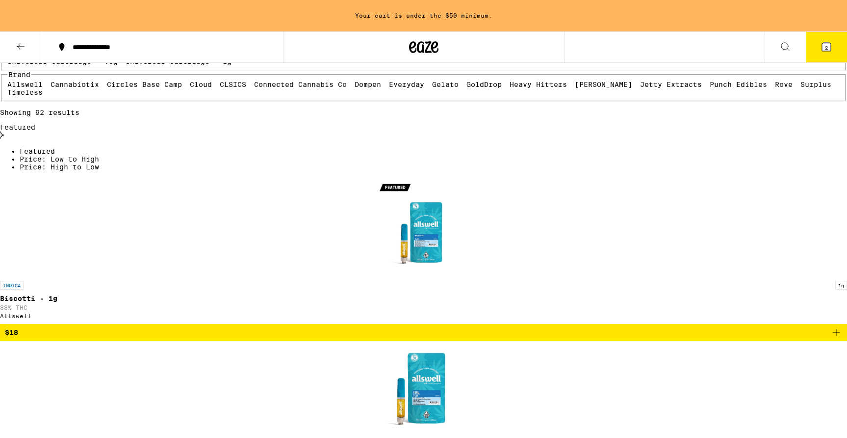
scroll to position [190, 0]
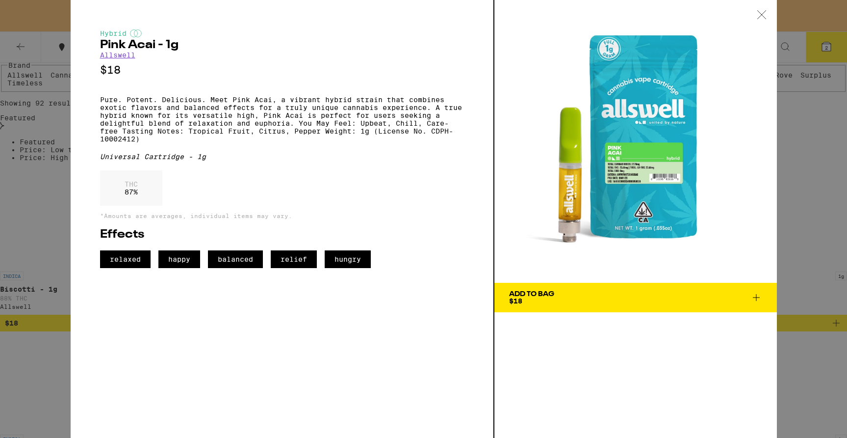
click at [13, 226] on div "Hybrid Pink Acai - 1g Allswell $18 Pure. Potent. Delicious. Meet Pink Acai, a v…" at bounding box center [423, 219] width 847 height 438
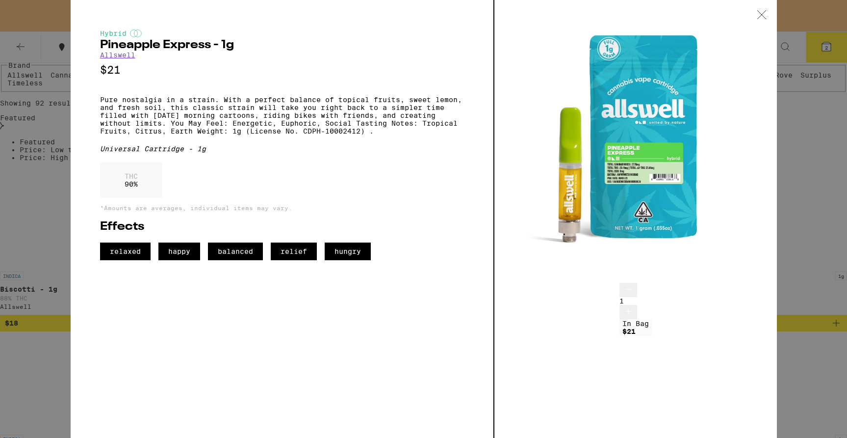
click at [10, 261] on div "Hybrid Pineapple Express - 1g Allswell $21 Pure nostalgia in a strain. With a p…" at bounding box center [423, 219] width 847 height 438
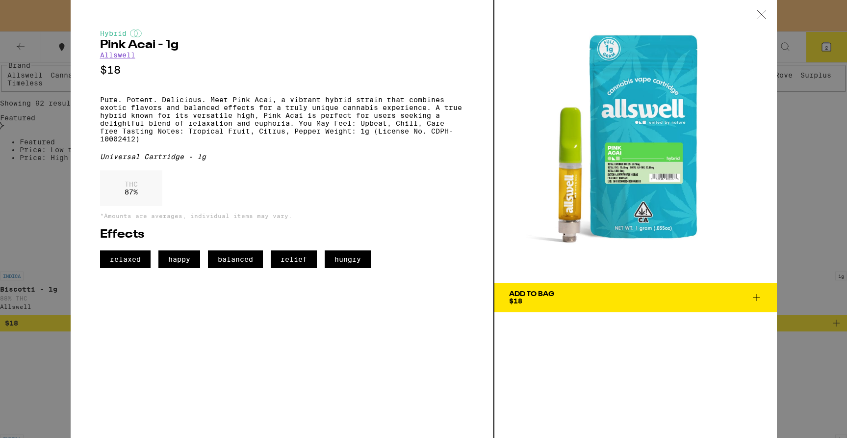
click at [26, 228] on div "Hybrid Pink Acai - 1g Allswell $18 Pure. Potent. Delicious. Meet Pink Acai, a v…" at bounding box center [423, 219] width 847 height 438
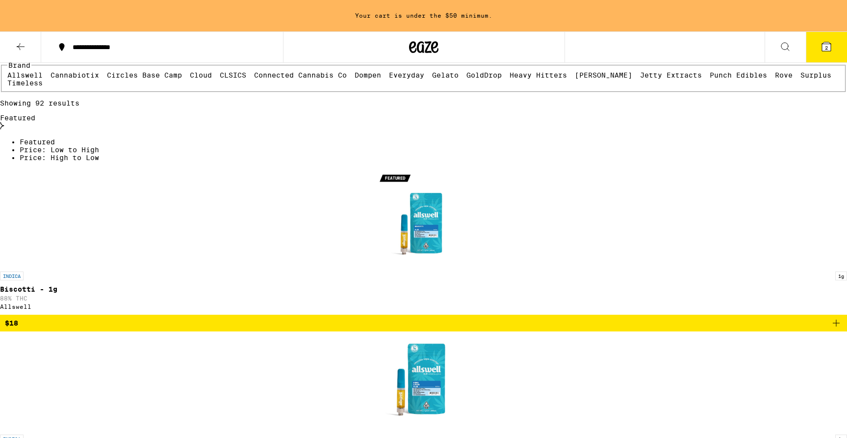
click at [823, 44] on icon at bounding box center [826, 46] width 9 height 9
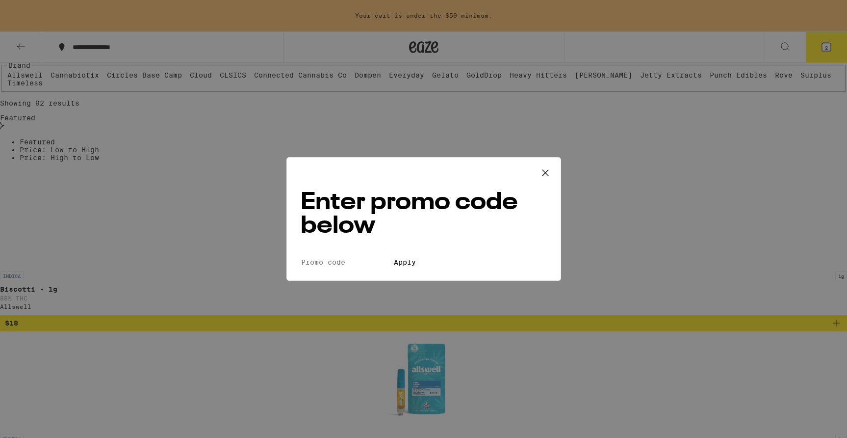
click at [545, 167] on icon at bounding box center [545, 172] width 15 height 15
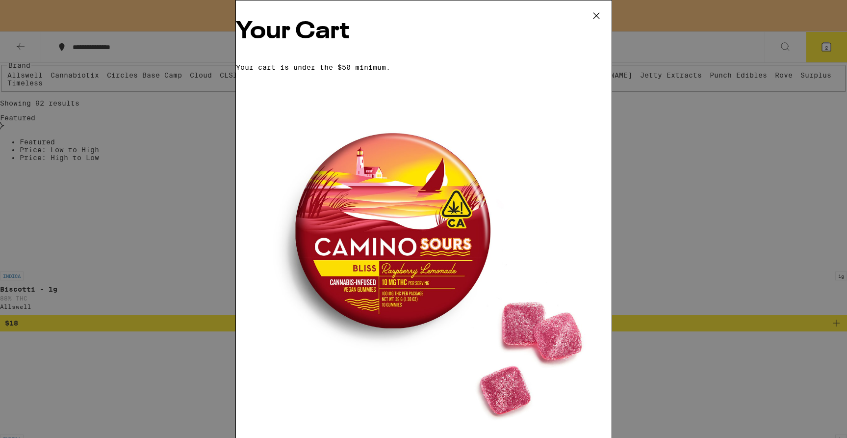
click at [595, 12] on icon at bounding box center [596, 15] width 15 height 15
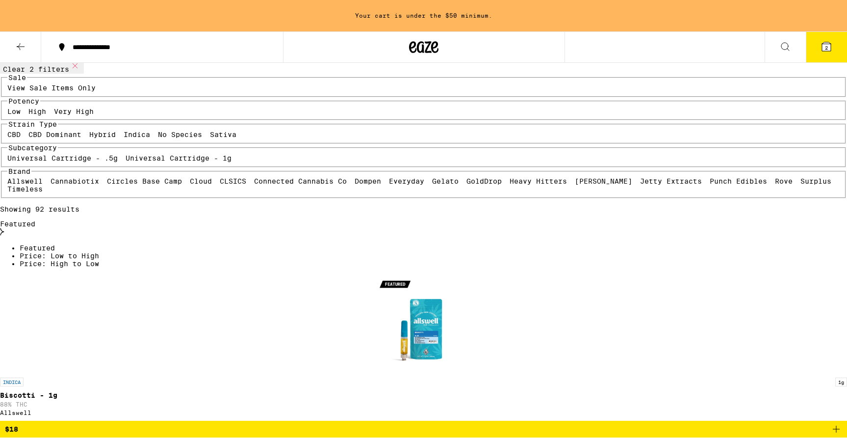
scroll to position [80, 0]
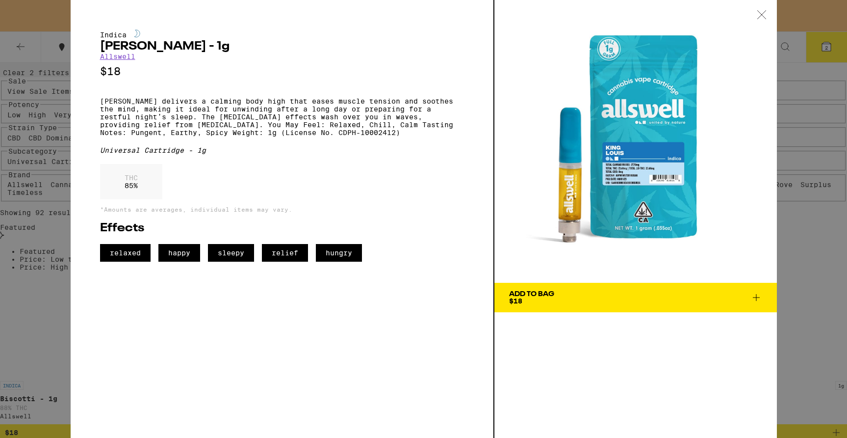
click at [765, 15] on icon at bounding box center [762, 14] width 10 height 9
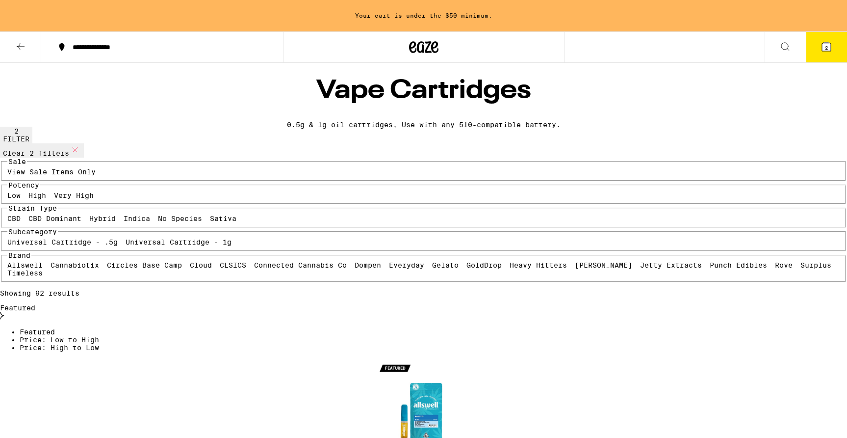
click at [81, 155] on icon at bounding box center [75, 150] width 12 height 12
checkbox input "false"
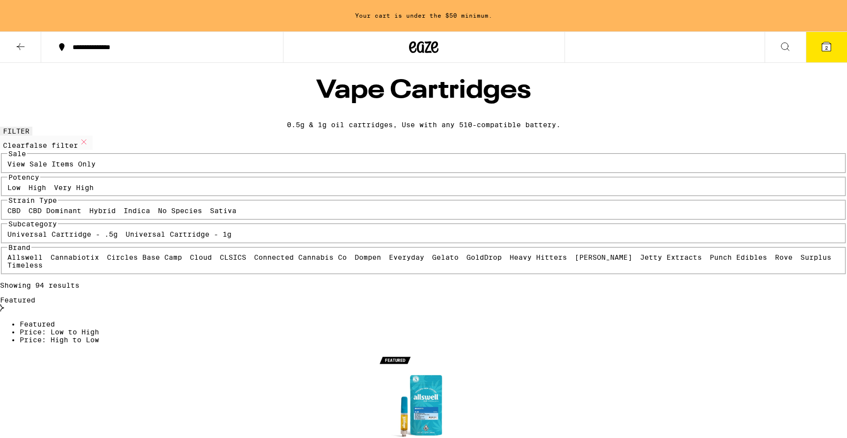
click at [412, 48] on icon at bounding box center [412, 47] width 7 height 12
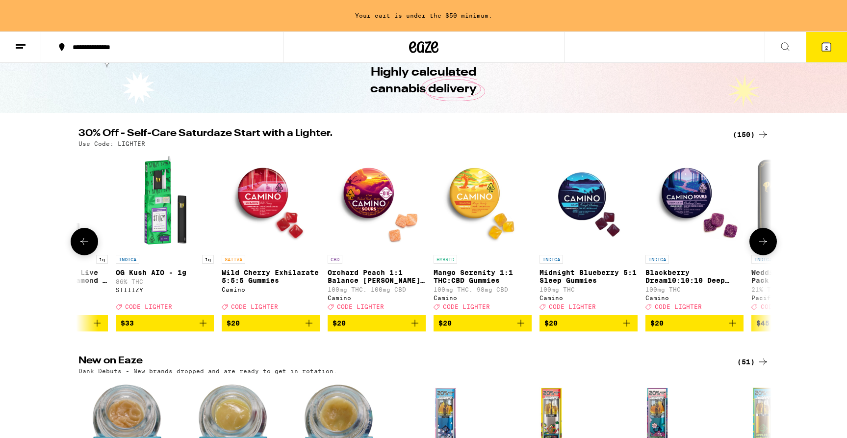
scroll to position [0, 177]
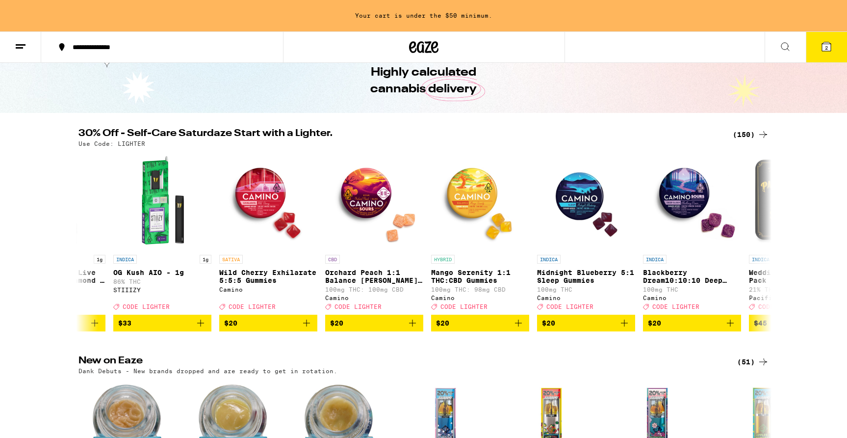
click at [825, 47] on span "2" at bounding box center [826, 48] width 3 height 6
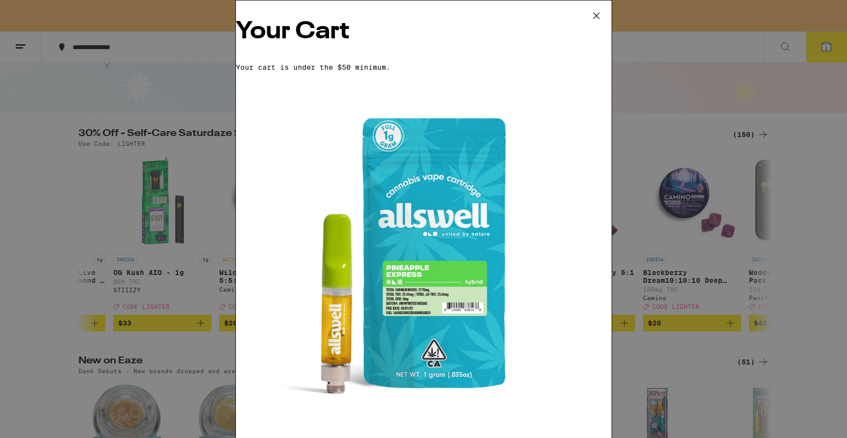
click at [599, 15] on icon at bounding box center [596, 15] width 15 height 15
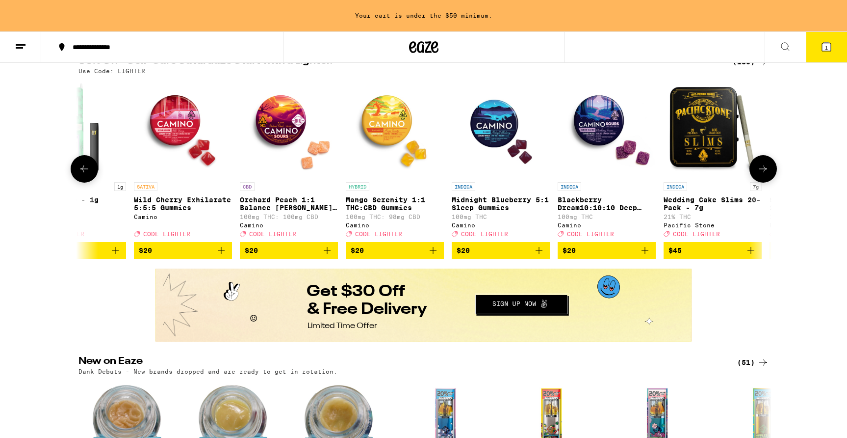
scroll to position [122, 0]
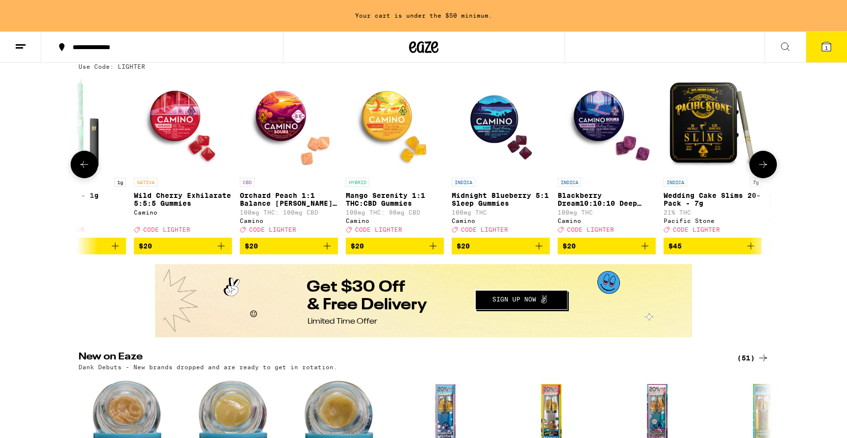
click at [539, 252] on icon "Add to bag" at bounding box center [539, 246] width 12 height 12
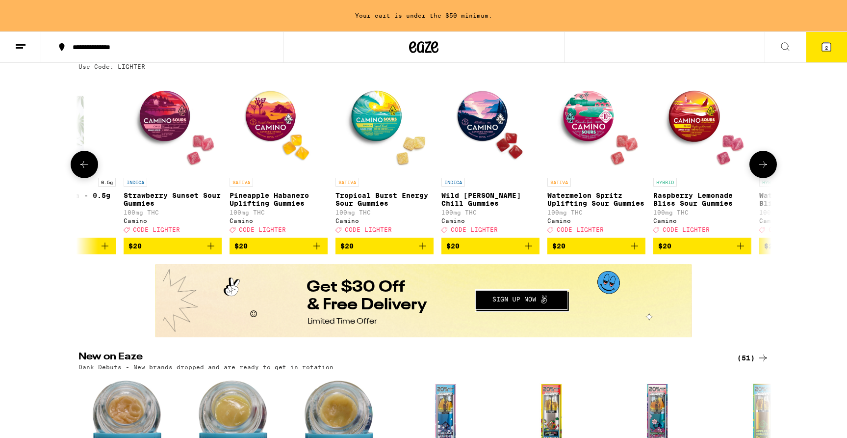
scroll to position [0, 4410]
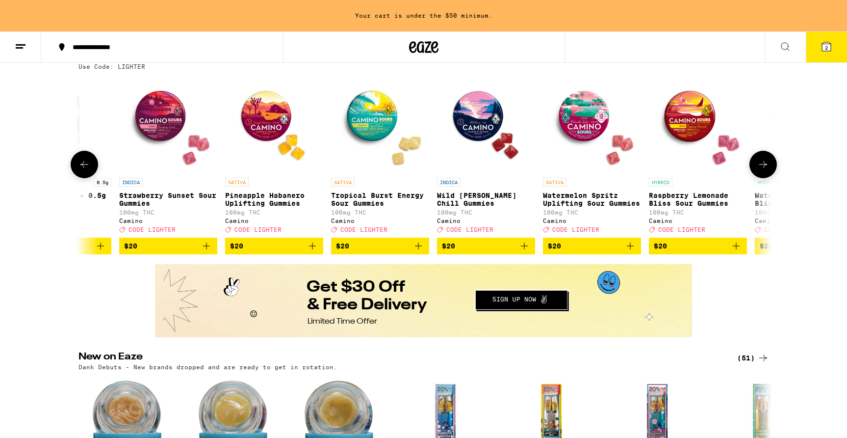
click at [418, 252] on icon "Add to bag" at bounding box center [419, 246] width 12 height 12
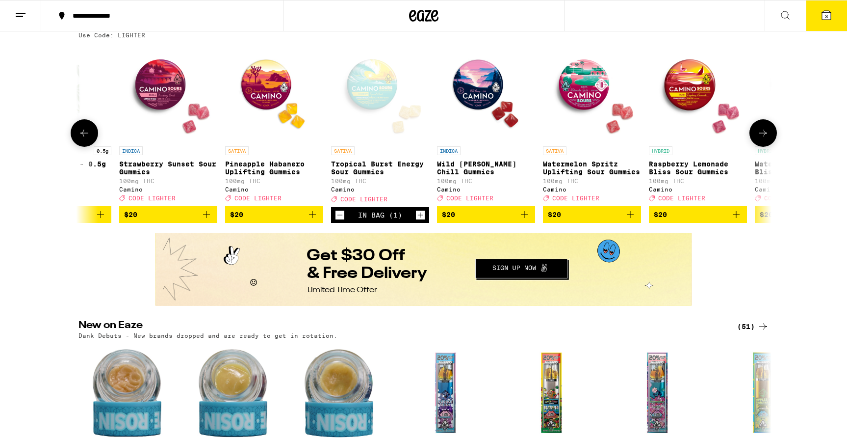
scroll to position [91, 0]
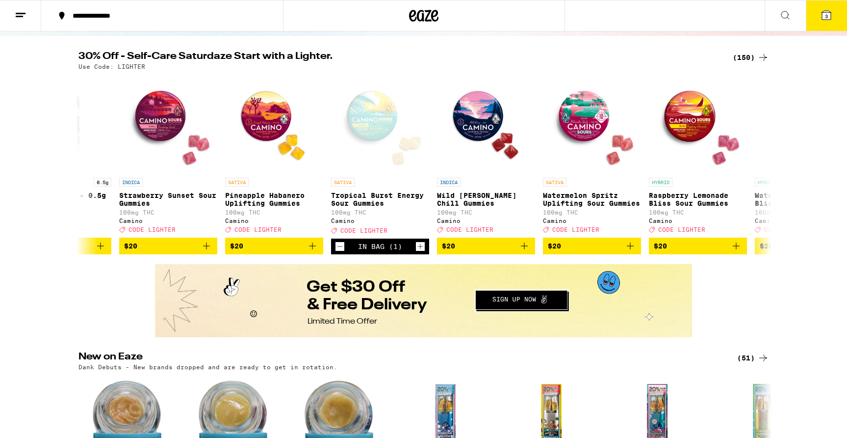
click at [826, 11] on icon at bounding box center [826, 15] width 9 height 9
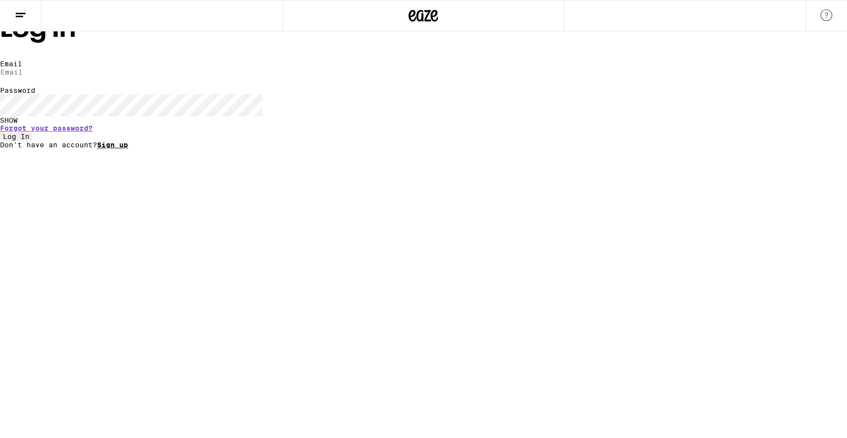
click at [128, 149] on link "Sign up" at bounding box center [112, 145] width 31 height 8
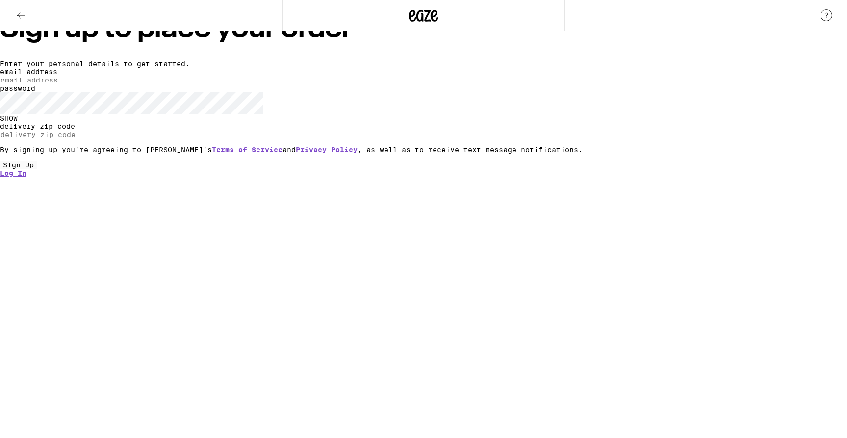
click at [90, 84] on input "email address" at bounding box center [45, 80] width 90 height 9
type input "[EMAIL_ADDRESS][DOMAIN_NAME]"
click at [90, 139] on input "delivery zip code" at bounding box center [45, 134] width 90 height 9
type input "94402"
click at [37, 169] on button "Sign Up" at bounding box center [18, 164] width 37 height 9
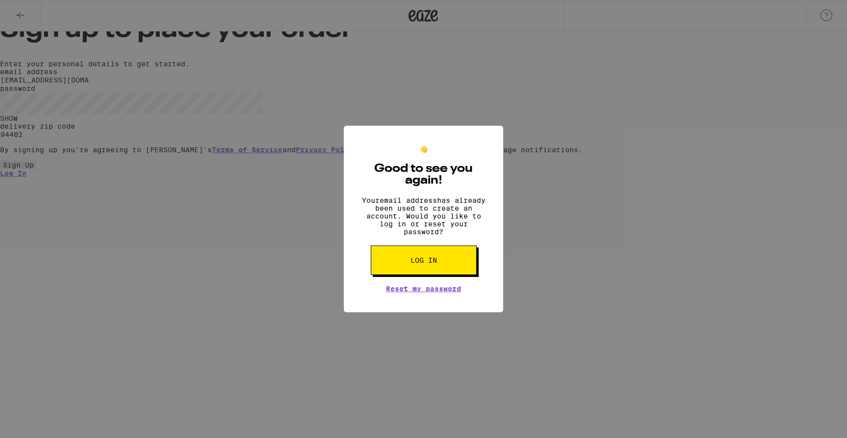
click at [421, 275] on button "Log in" at bounding box center [424, 259] width 106 height 29
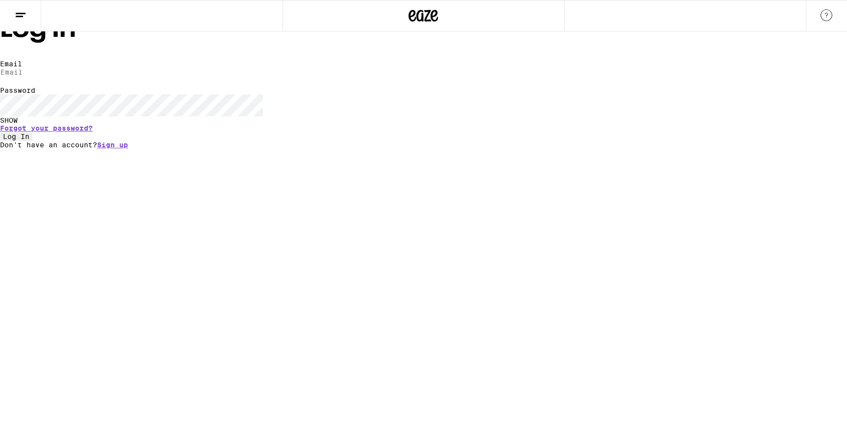
click at [90, 77] on input "Email" at bounding box center [45, 72] width 90 height 9
type input "[EMAIL_ADDRESS][DOMAIN_NAME]"
click at [0, 132] on button "Log In" at bounding box center [16, 136] width 32 height 9
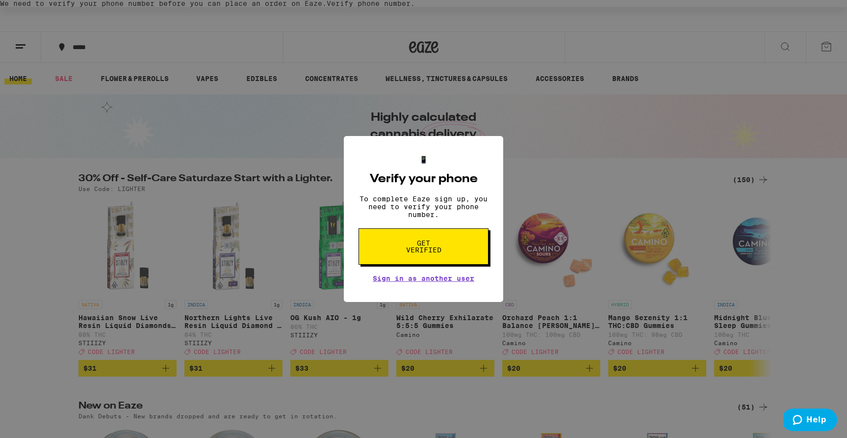
click at [408, 253] on span "Get verified" at bounding box center [423, 246] width 51 height 14
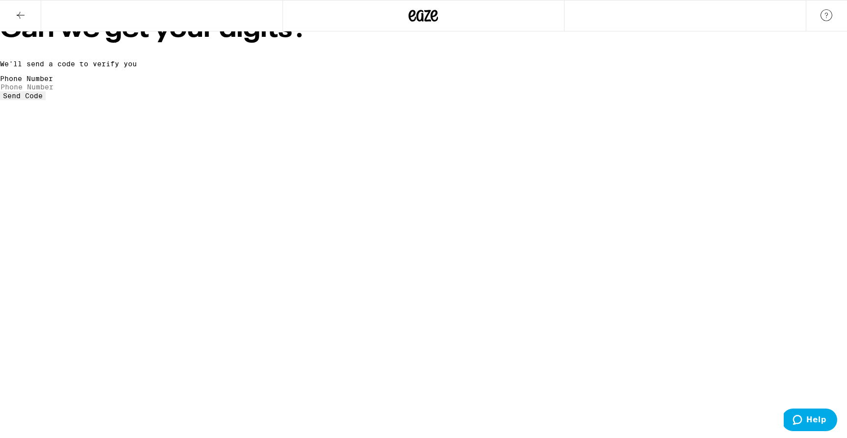
click at [425, 91] on div at bounding box center [423, 86] width 847 height 9
click at [53, 82] on label "Phone Number" at bounding box center [26, 79] width 53 height 8
type input "[PHONE_NUMBER]"
click at [46, 100] on button "Send Code" at bounding box center [23, 95] width 46 height 9
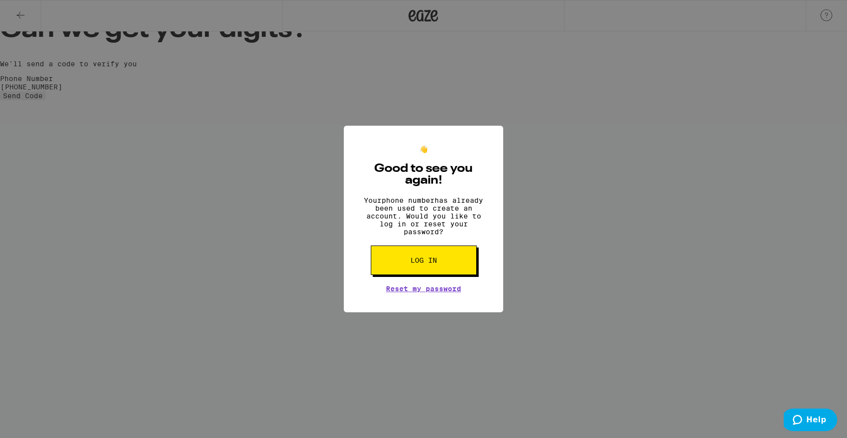
click at [434, 275] on button "Log in" at bounding box center [424, 259] width 106 height 29
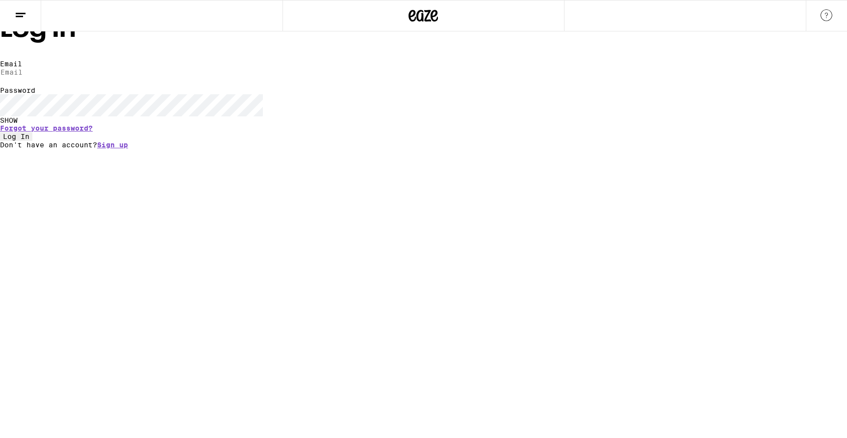
click at [90, 77] on input "Email" at bounding box center [45, 72] width 90 height 9
type input "[EMAIL_ADDRESS][DOMAIN_NAME]"
click at [0, 132] on button "Log In" at bounding box center [16, 136] width 32 height 9
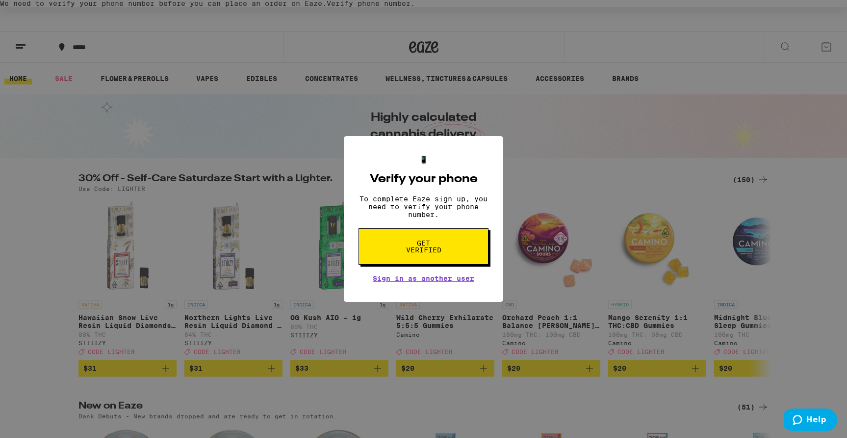
click at [415, 264] on button "Get verified" at bounding box center [424, 246] width 130 height 36
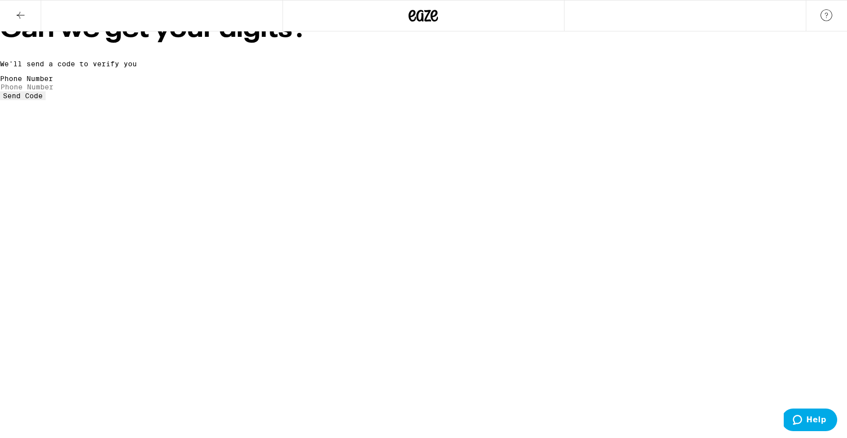
click at [53, 82] on label "Phone Number" at bounding box center [26, 79] width 53 height 8
type input "[PHONE_NUMBER]"
click at [442, 100] on form "Phone Number [PHONE_NUMBER] Send Code" at bounding box center [423, 88] width 847 height 26
click at [43, 100] on span "Send Code" at bounding box center [23, 96] width 40 height 8
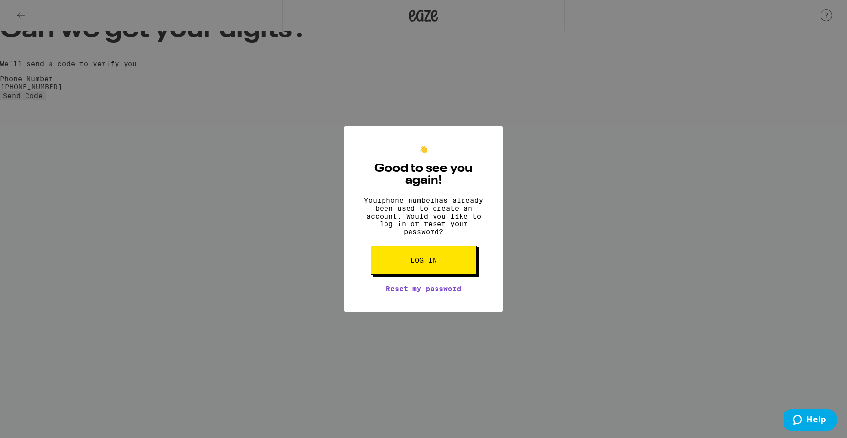
click at [413, 263] on span "Log in" at bounding box center [424, 260] width 26 height 7
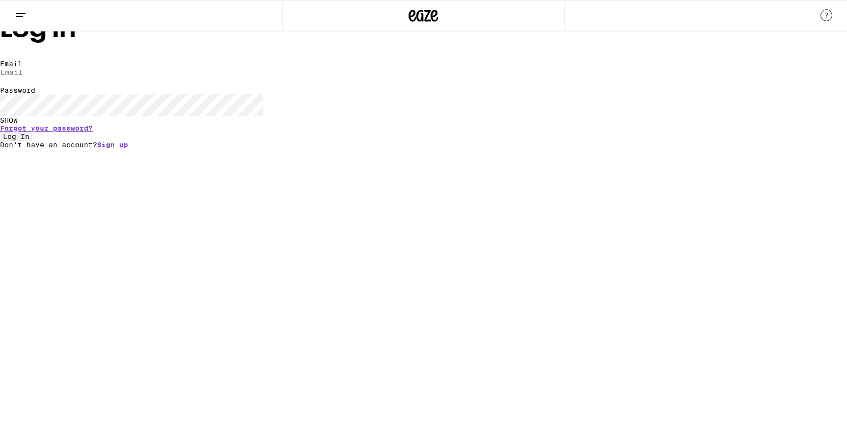
click at [90, 77] on input "Email" at bounding box center [45, 72] width 90 height 9
type input "[EMAIL_ADDRESS][DOMAIN_NAME]"
click at [0, 132] on button "Log In" at bounding box center [16, 136] width 32 height 9
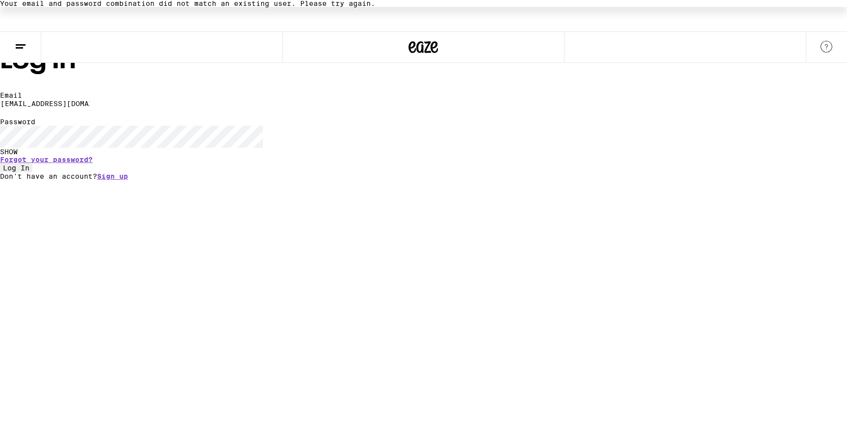
click at [0, 163] on button "Log In" at bounding box center [16, 167] width 32 height 9
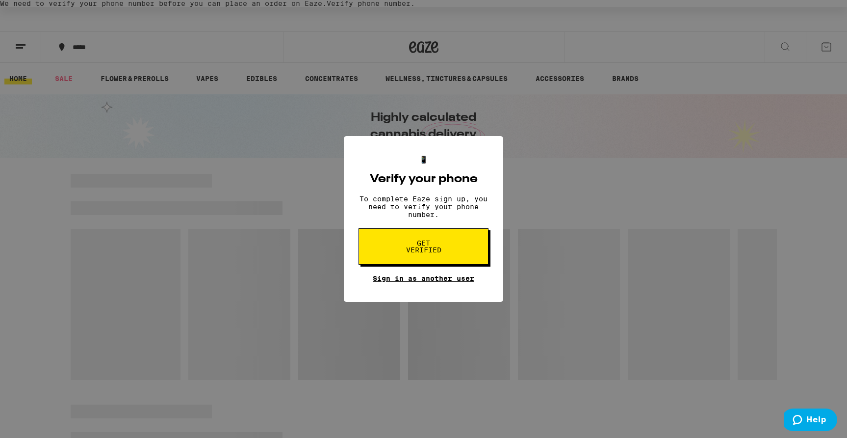
click at [396, 282] on link "Sign in as another user" at bounding box center [424, 278] width 102 height 8
